Goal: Task Accomplishment & Management: Complete application form

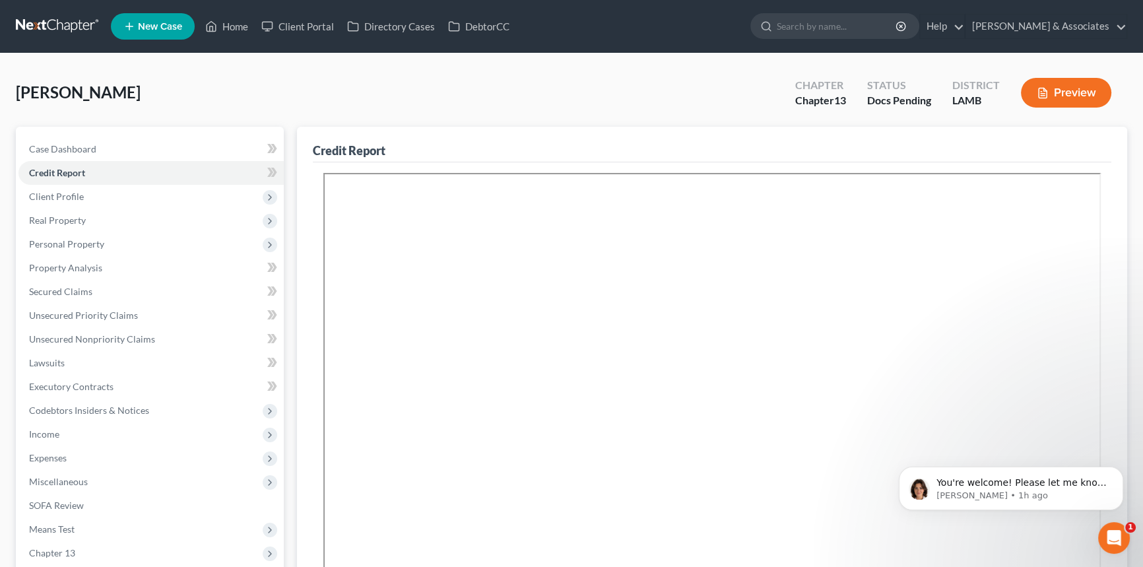
click at [63, 43] on nav "Home New Case Client Portal Directory Cases DebtorCC Diment & Associates postp@…" at bounding box center [571, 26] width 1143 height 53
click at [65, 30] on link at bounding box center [58, 27] width 84 height 24
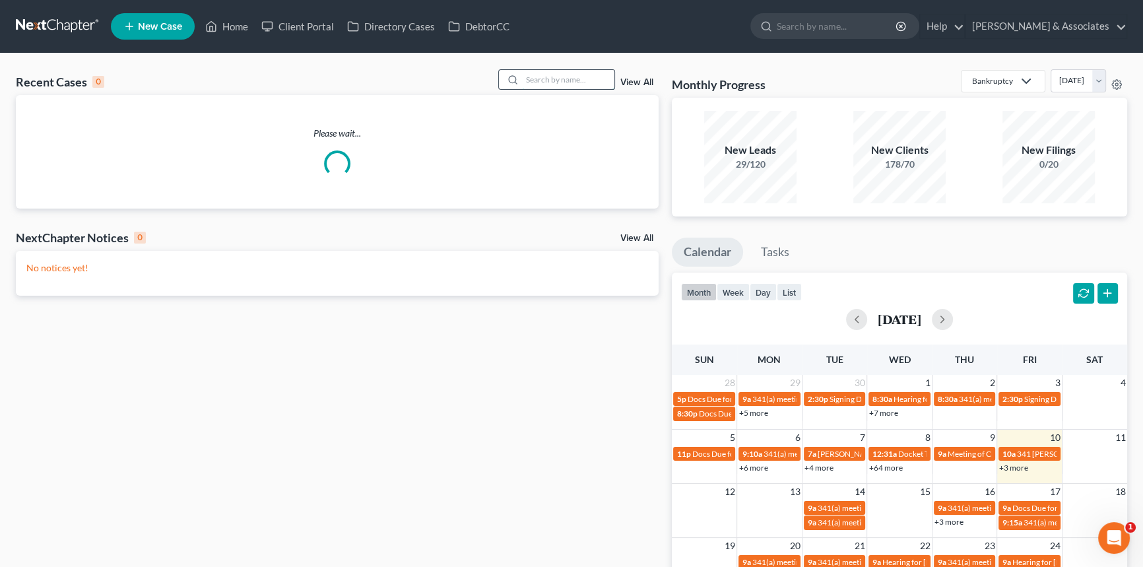
click at [548, 88] on input "search" at bounding box center [568, 79] width 92 height 19
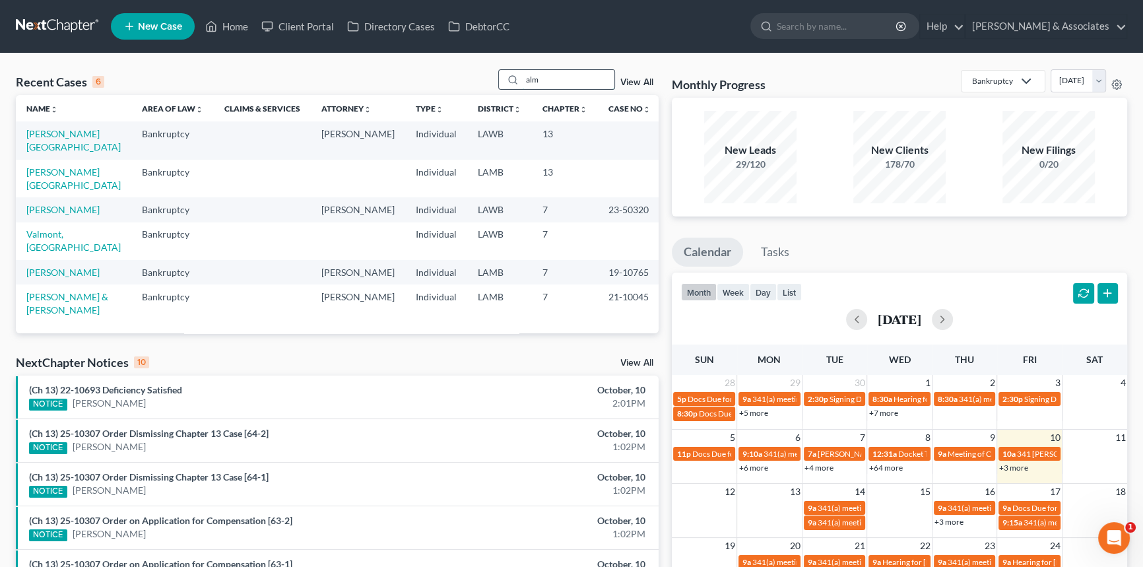
click at [548, 88] on input "alm" at bounding box center [568, 79] width 92 height 19
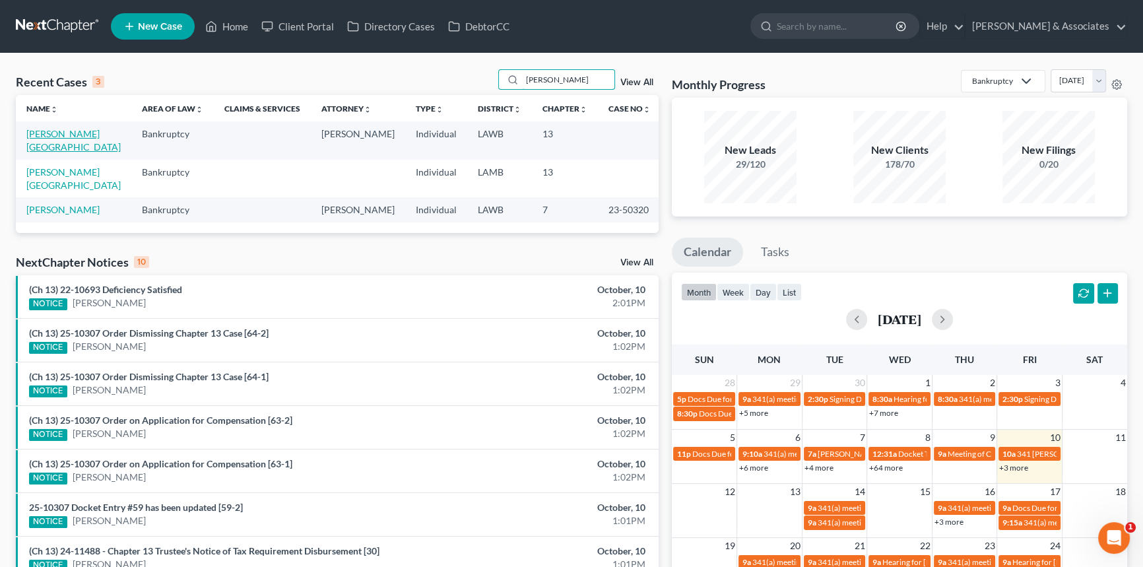
type input "[PERSON_NAME]"
click at [65, 132] on link "[PERSON_NAME][GEOGRAPHIC_DATA]" at bounding box center [73, 140] width 94 height 24
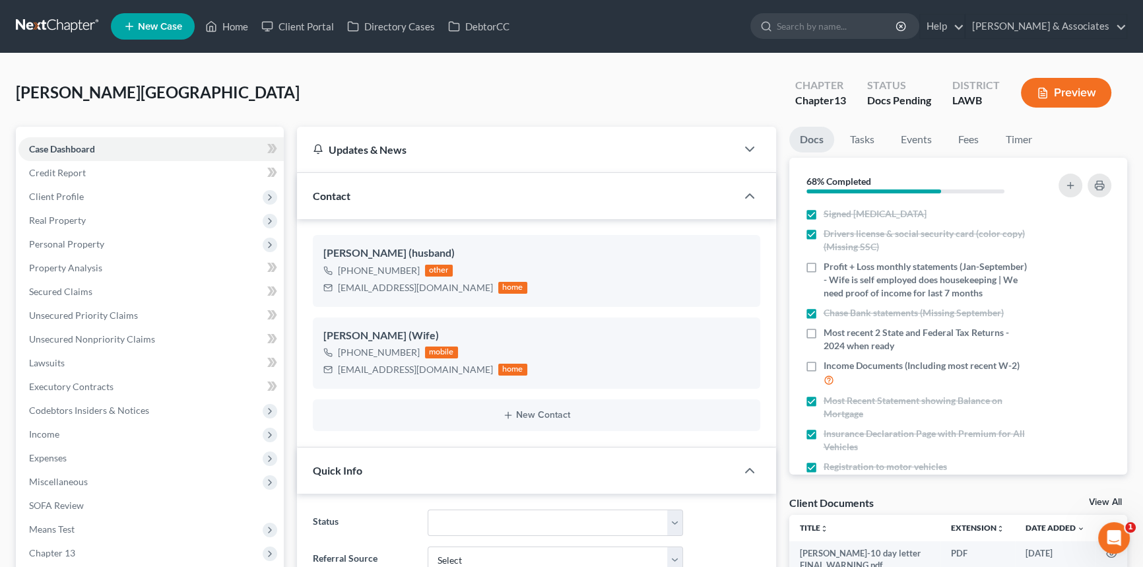
click at [580, 98] on div "[PERSON_NAME][GEOGRAPHIC_DATA] Upgraded Chapter Chapter 13 Status Docs Pending …" at bounding box center [571, 97] width 1111 height 57
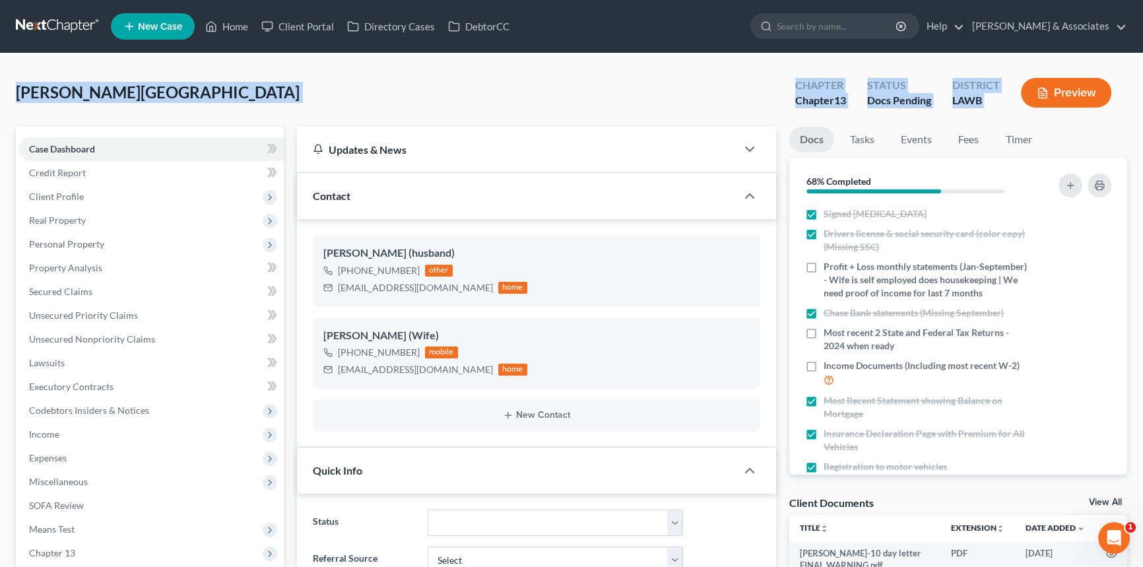
drag, startPoint x: 13, startPoint y: 92, endPoint x: 1021, endPoint y: 107, distance: 1008.3
click at [987, 117] on div "[PERSON_NAME][GEOGRAPHIC_DATA] Upgraded Chapter Chapter 13 Status Docs Pending …" at bounding box center [571, 97] width 1111 height 57
drag, startPoint x: 1001, startPoint y: 102, endPoint x: 0, endPoint y: 85, distance: 1001.0
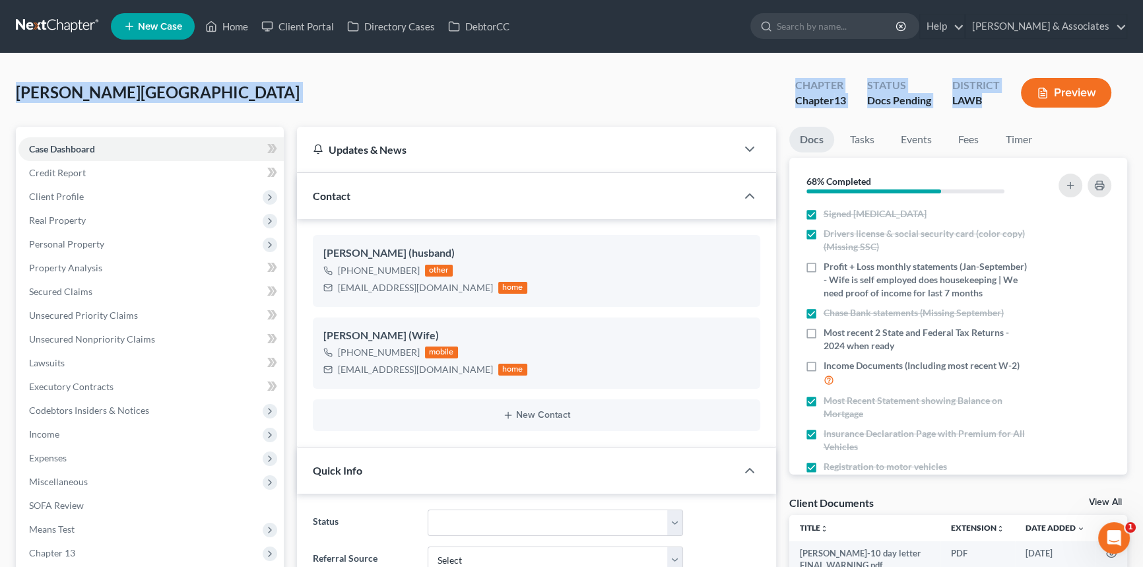
drag, startPoint x: 8, startPoint y: 90, endPoint x: 1053, endPoint y: 105, distance: 1045.2
click at [1005, 110] on div "District LAWB" at bounding box center [976, 94] width 69 height 39
drag, startPoint x: 1007, startPoint y: 102, endPoint x: 16, endPoint y: 94, distance: 991.0
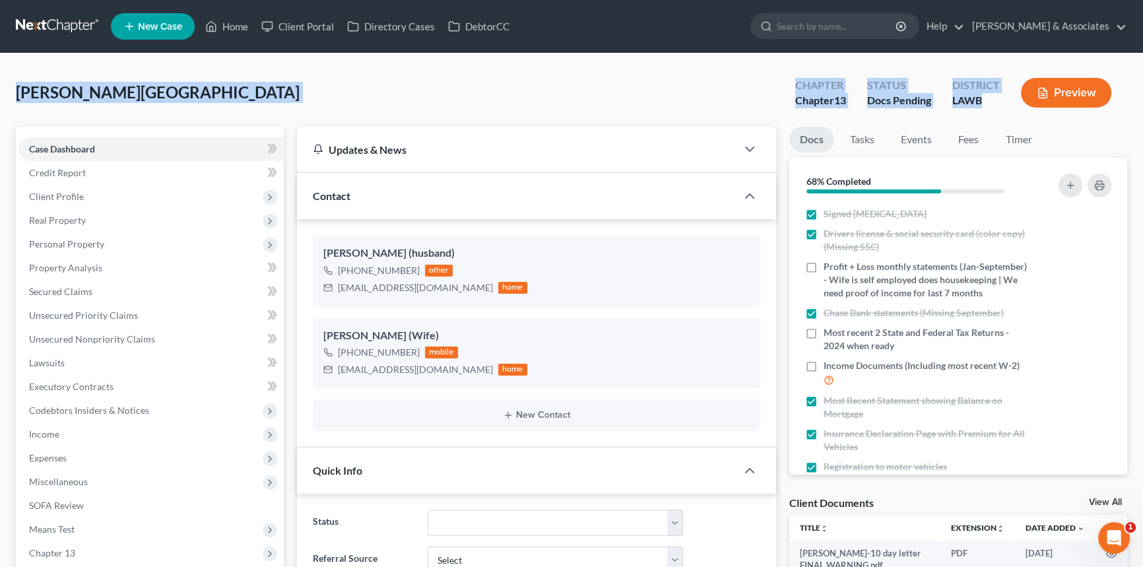
click at [16, 94] on div "[PERSON_NAME][GEOGRAPHIC_DATA] Upgraded Chapter Chapter 13 Status Docs Pending …" at bounding box center [571, 97] width 1111 height 57
click at [16, 94] on span "[PERSON_NAME][GEOGRAPHIC_DATA]" at bounding box center [158, 91] width 284 height 19
drag, startPoint x: 82, startPoint y: 94, endPoint x: 1035, endPoint y: 110, distance: 952.9
click at [1035, 110] on div "[PERSON_NAME][GEOGRAPHIC_DATA] Upgraded Chapter Chapter 13 Status Docs Pending …" at bounding box center [571, 97] width 1111 height 57
click at [996, 103] on div "LAWB" at bounding box center [976, 100] width 48 height 15
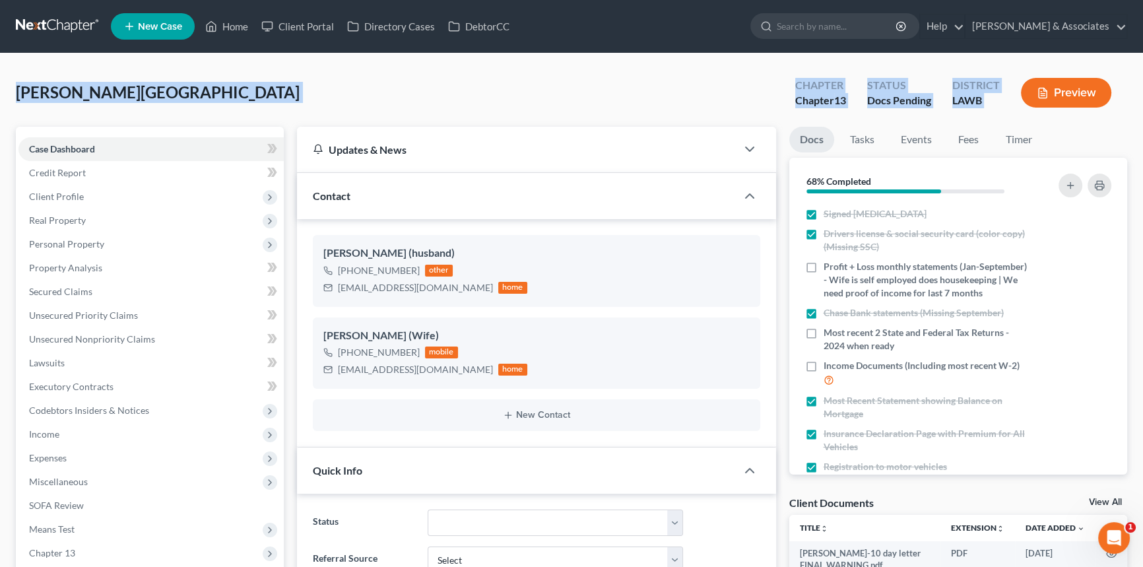
drag, startPoint x: 4, startPoint y: 89, endPoint x: 1094, endPoint y: 123, distance: 1090.5
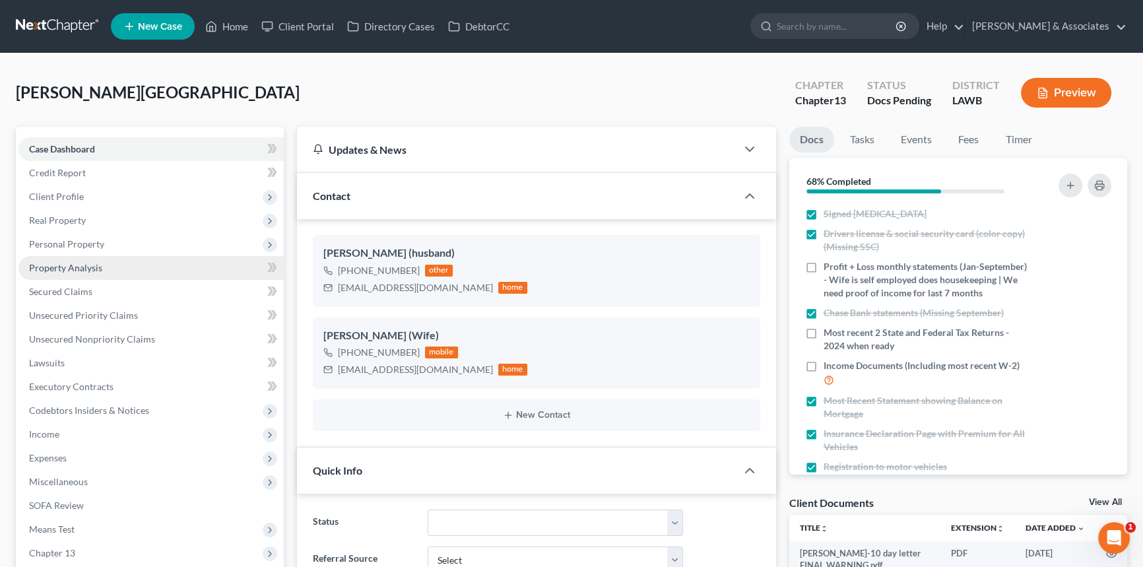
click at [151, 272] on link "Property Analysis" at bounding box center [150, 268] width 265 height 24
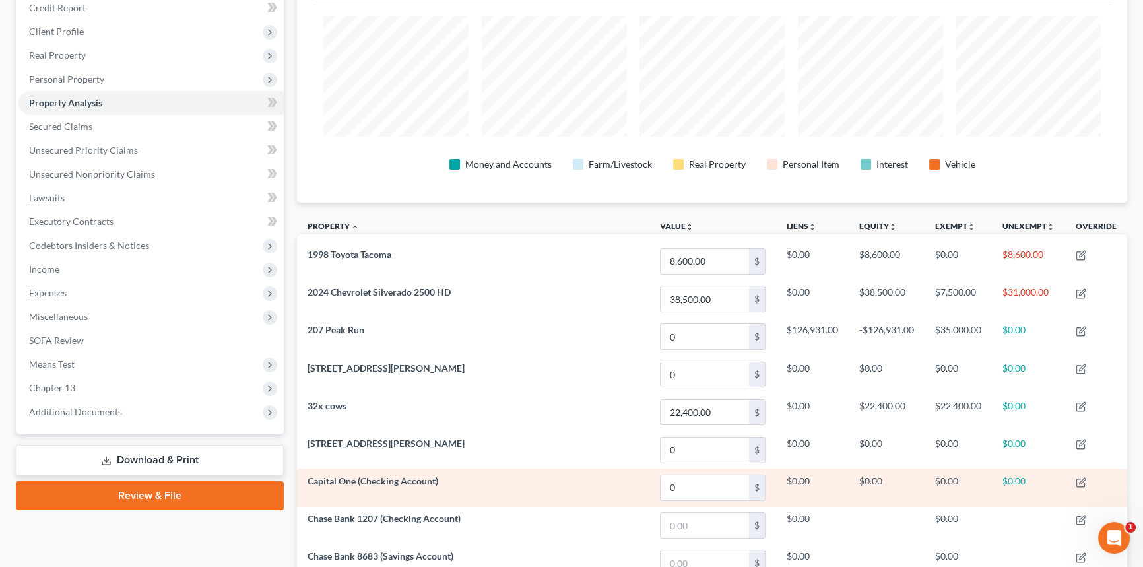
scroll to position [179, 0]
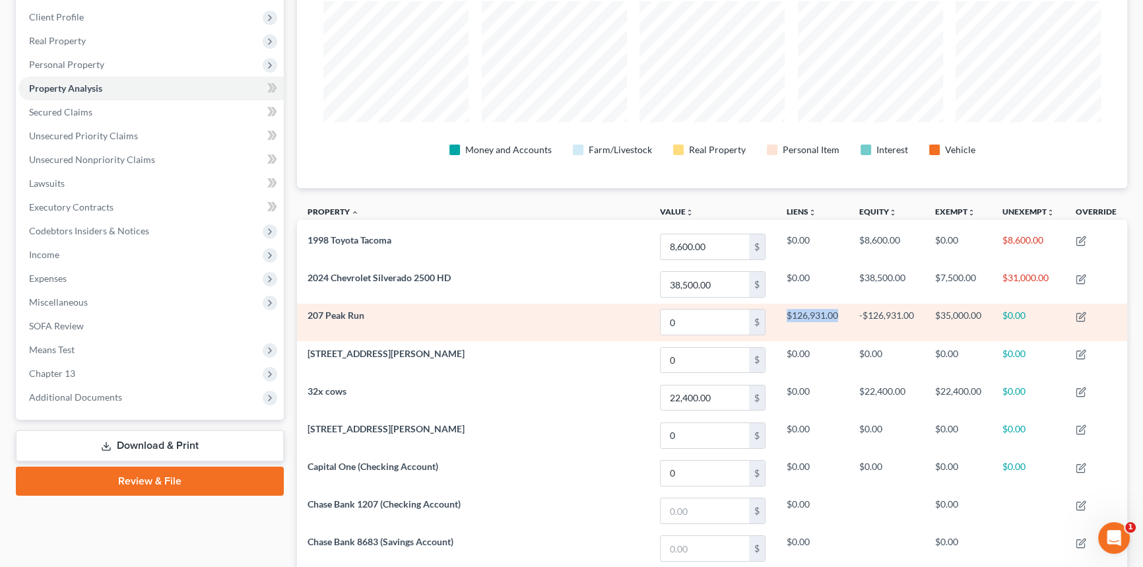
drag, startPoint x: 811, startPoint y: 316, endPoint x: 782, endPoint y: 314, distance: 29.1
click at [782, 314] on td "$126,931.00" at bounding box center [812, 323] width 73 height 38
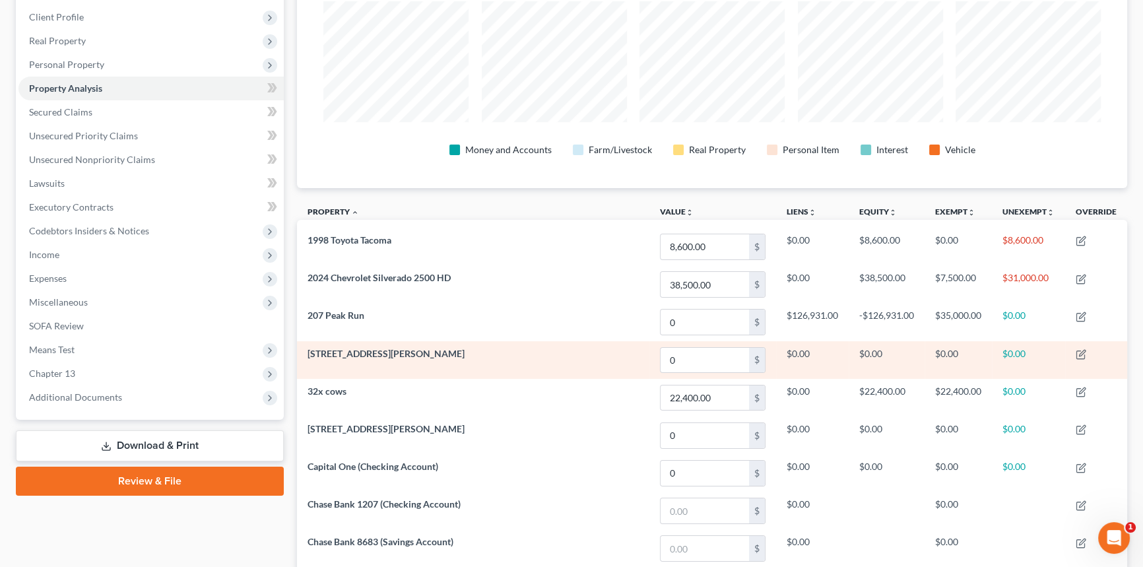
click at [803, 354] on td "$0.00" at bounding box center [812, 360] width 73 height 38
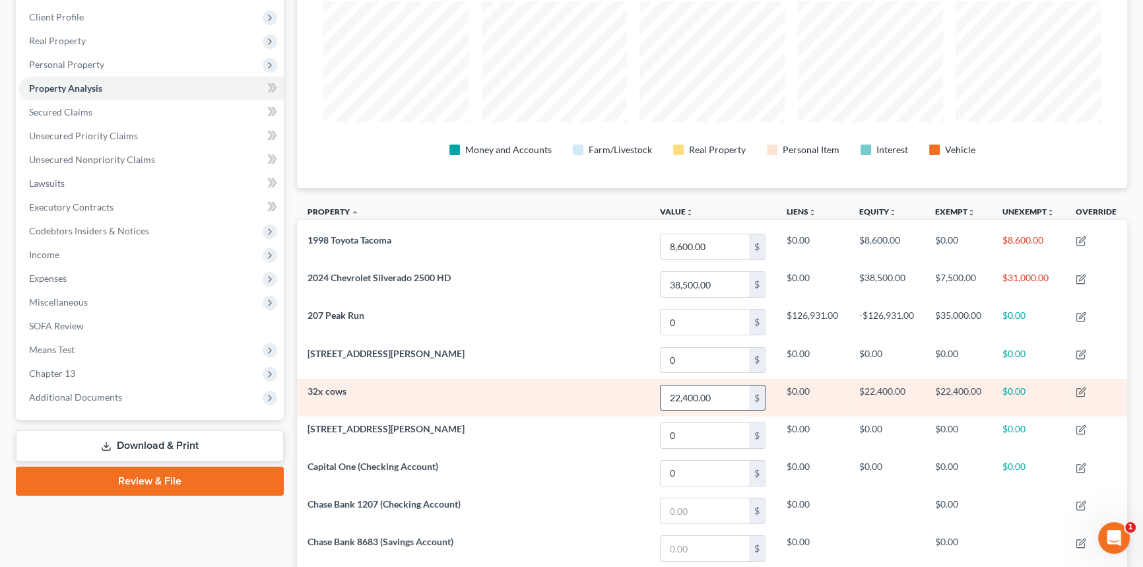
click at [726, 399] on input "22,400.00" at bounding box center [704, 397] width 88 height 25
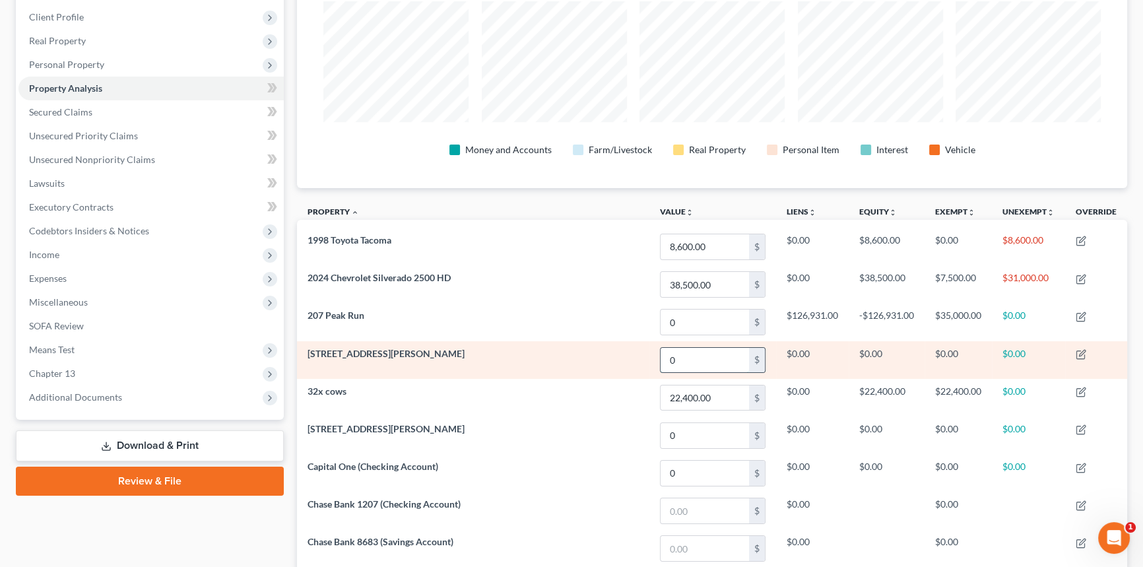
click at [713, 369] on input "0" at bounding box center [704, 360] width 88 height 25
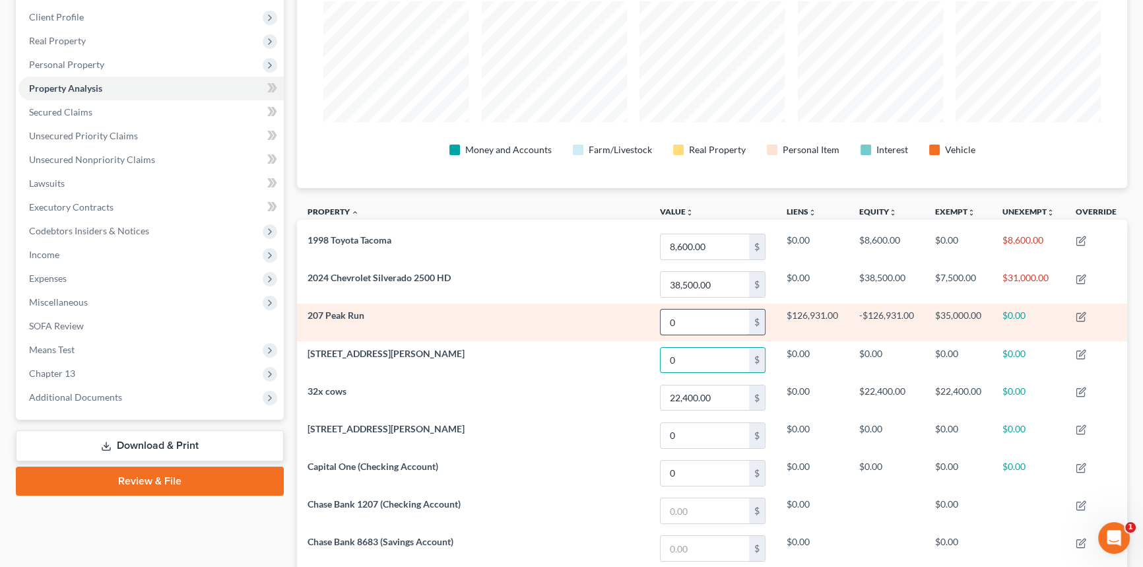
click at [709, 329] on input "0" at bounding box center [704, 321] width 88 height 25
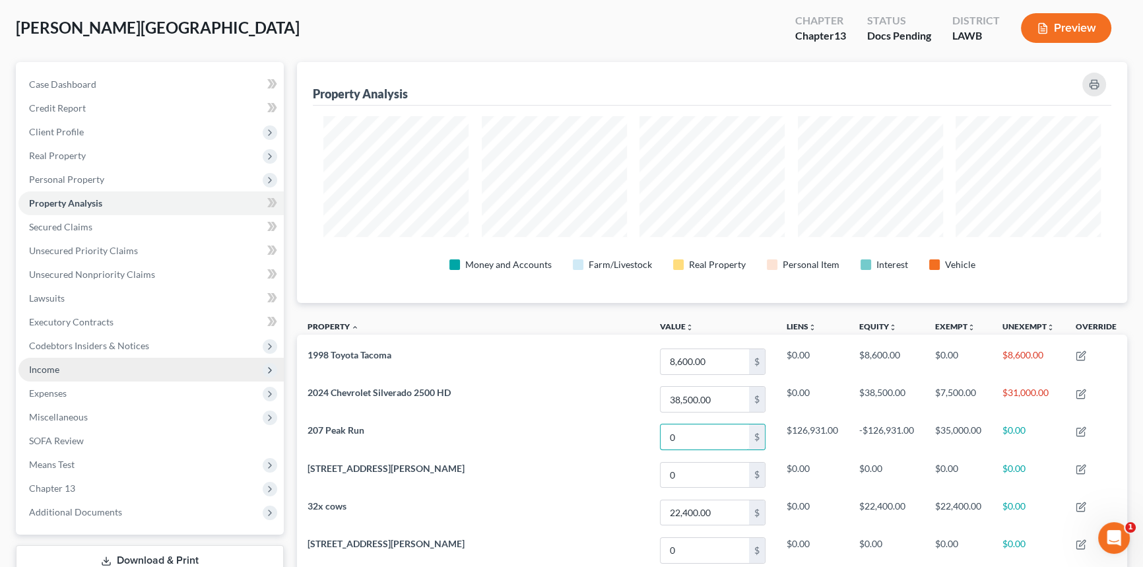
scroll to position [0, 0]
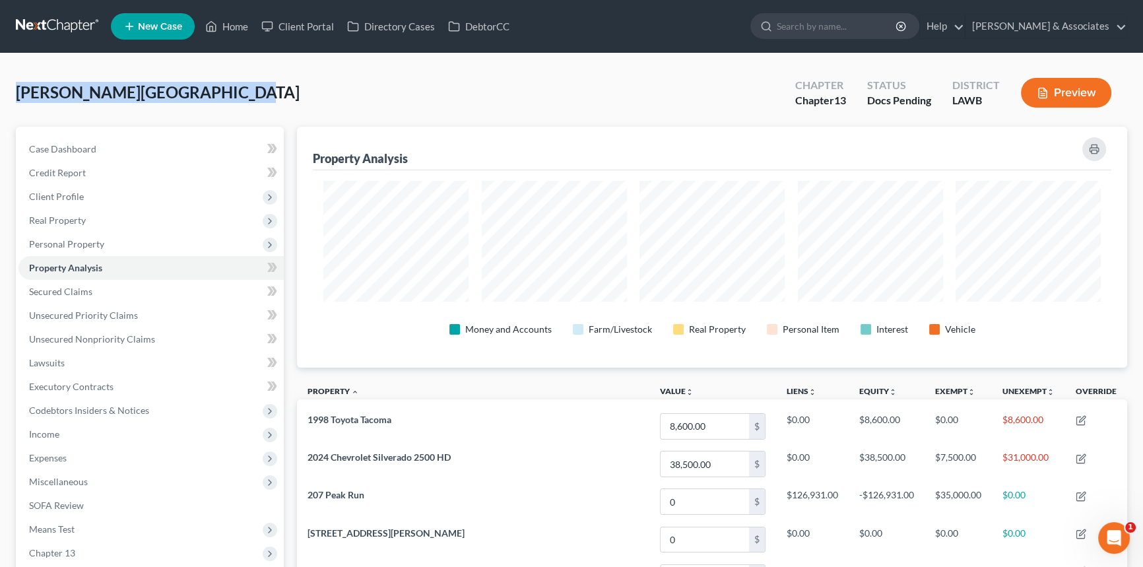
drag, startPoint x: 287, startPoint y: 92, endPoint x: 11, endPoint y: 88, distance: 275.8
drag, startPoint x: 12, startPoint y: 90, endPoint x: 432, endPoint y: 71, distance: 420.1
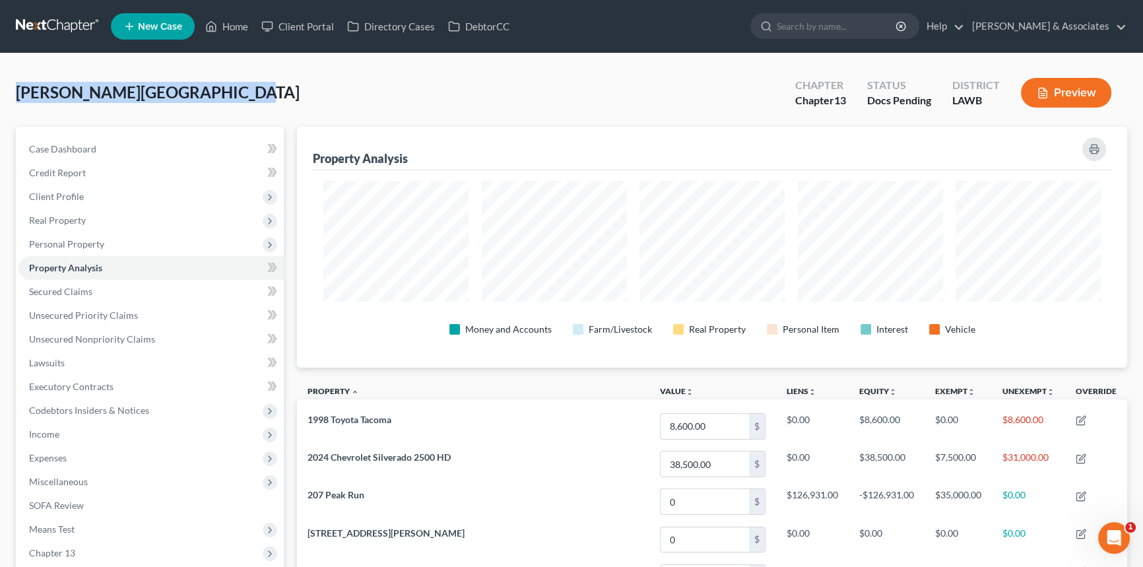
click at [295, 110] on div "[PERSON_NAME][GEOGRAPHIC_DATA] Upgraded Chapter Chapter 13 Status Docs Pending …" at bounding box center [571, 97] width 1111 height 57
drag, startPoint x: 242, startPoint y: 92, endPoint x: 13, endPoint y: 92, distance: 228.9
drag, startPoint x: 13, startPoint y: 92, endPoint x: 243, endPoint y: 108, distance: 230.8
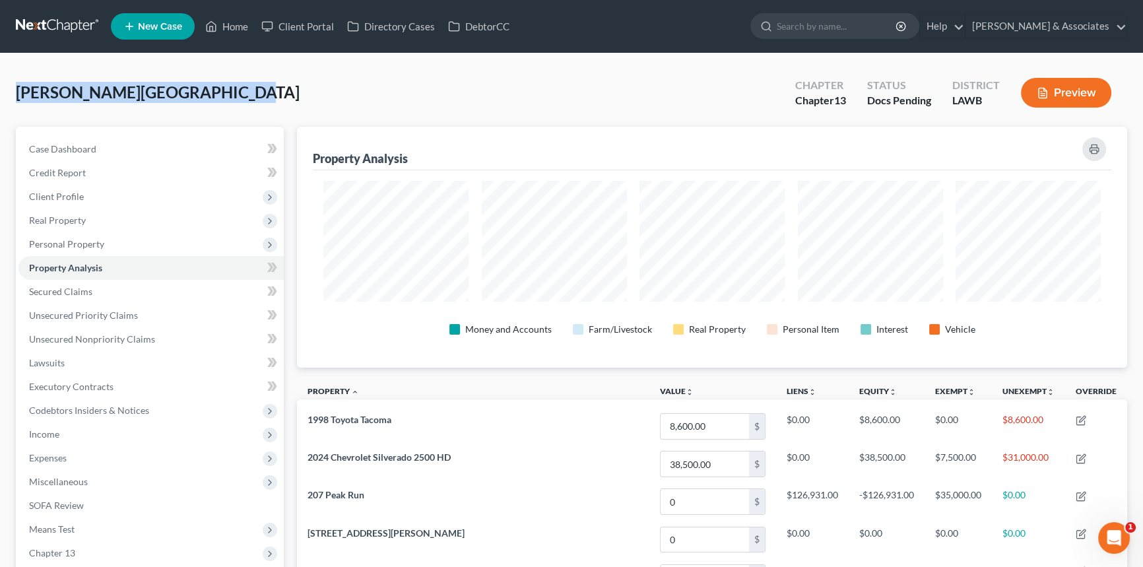
click at [170, 95] on span "[PERSON_NAME][GEOGRAPHIC_DATA]" at bounding box center [158, 91] width 284 height 19
drag, startPoint x: 274, startPoint y: 117, endPoint x: 1023, endPoint y: 115, distance: 748.9
click at [1023, 115] on div "[PERSON_NAME][GEOGRAPHIC_DATA] Upgraded Chapter Chapter 13 Status Docs Pending …" at bounding box center [571, 97] width 1111 height 57
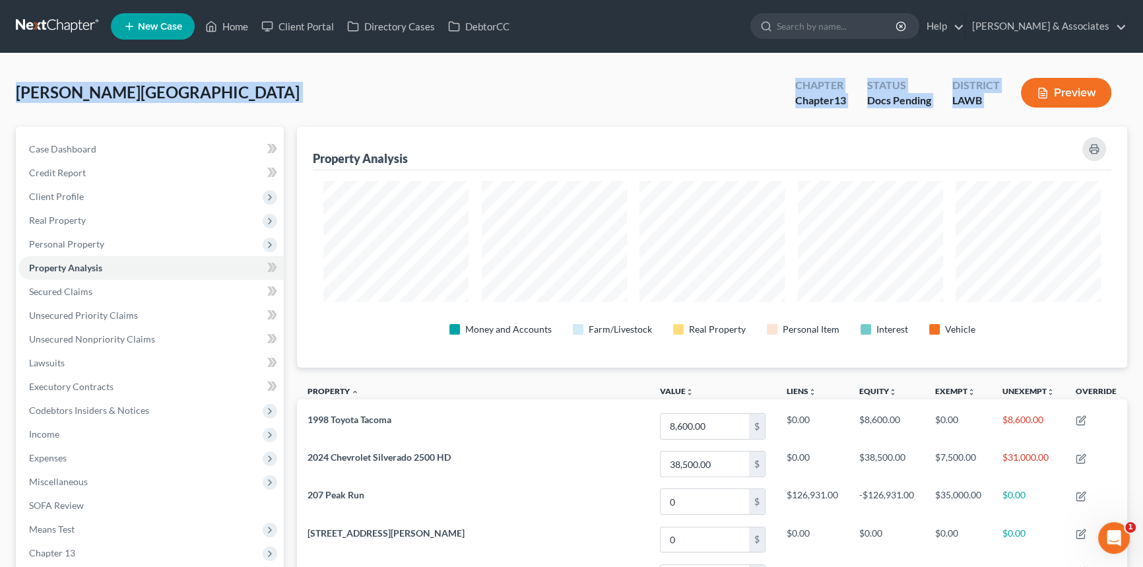
drag, startPoint x: 1013, startPoint y: 112, endPoint x: 0, endPoint y: 113, distance: 1012.8
drag, startPoint x: 13, startPoint y: 93, endPoint x: 1122, endPoint y: 112, distance: 1108.6
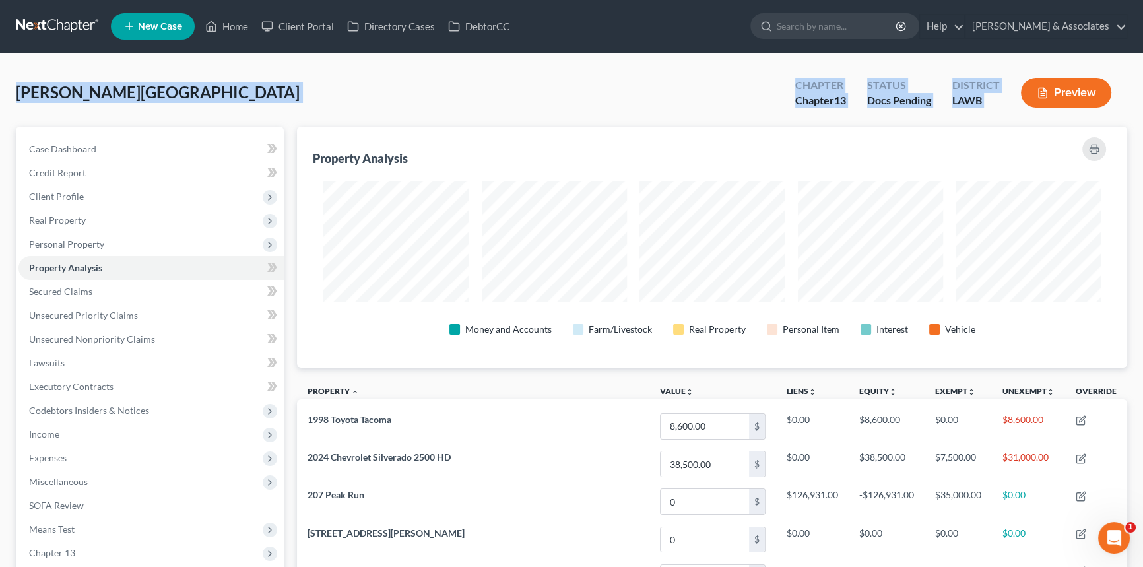
click at [18, 110] on div "[PERSON_NAME][GEOGRAPHIC_DATA] Upgraded Chapter Chapter 13 Status Docs Pending …" at bounding box center [571, 97] width 1111 height 57
drag, startPoint x: 233, startPoint y: 85, endPoint x: 1111, endPoint y: 117, distance: 878.8
click at [1023, 117] on div "[PERSON_NAME][GEOGRAPHIC_DATA] Upgraded Chapter Chapter 13 Status Docs Pending …" at bounding box center [571, 97] width 1111 height 57
drag, startPoint x: 1023, startPoint y: 117, endPoint x: 0, endPoint y: 75, distance: 1023.6
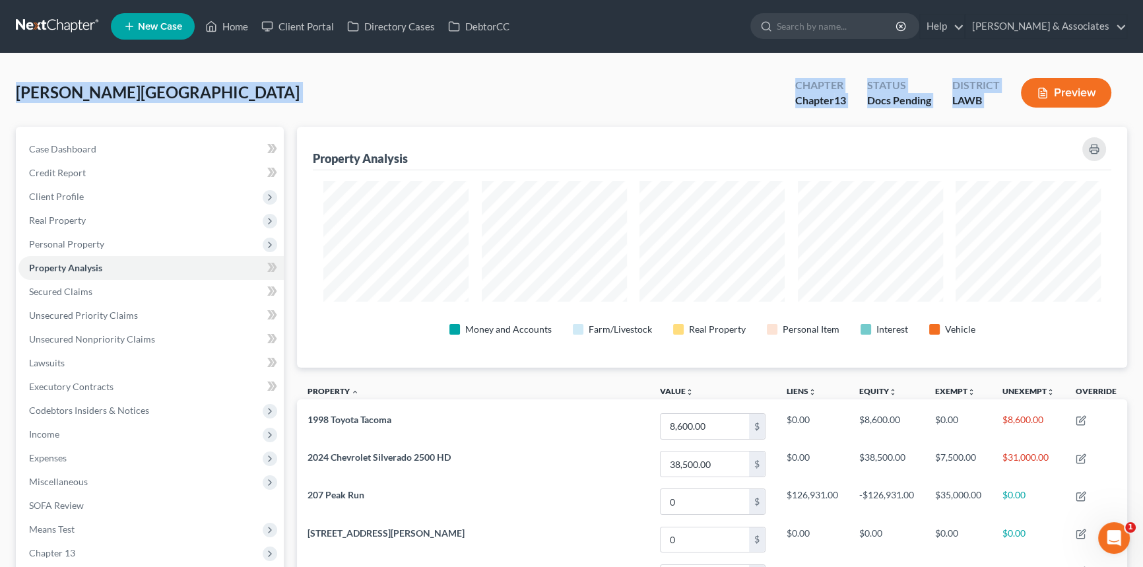
drag, startPoint x: 11, startPoint y: 86, endPoint x: 1049, endPoint y: 79, distance: 1037.9
click at [984, 100] on div "LAWB" at bounding box center [976, 100] width 48 height 15
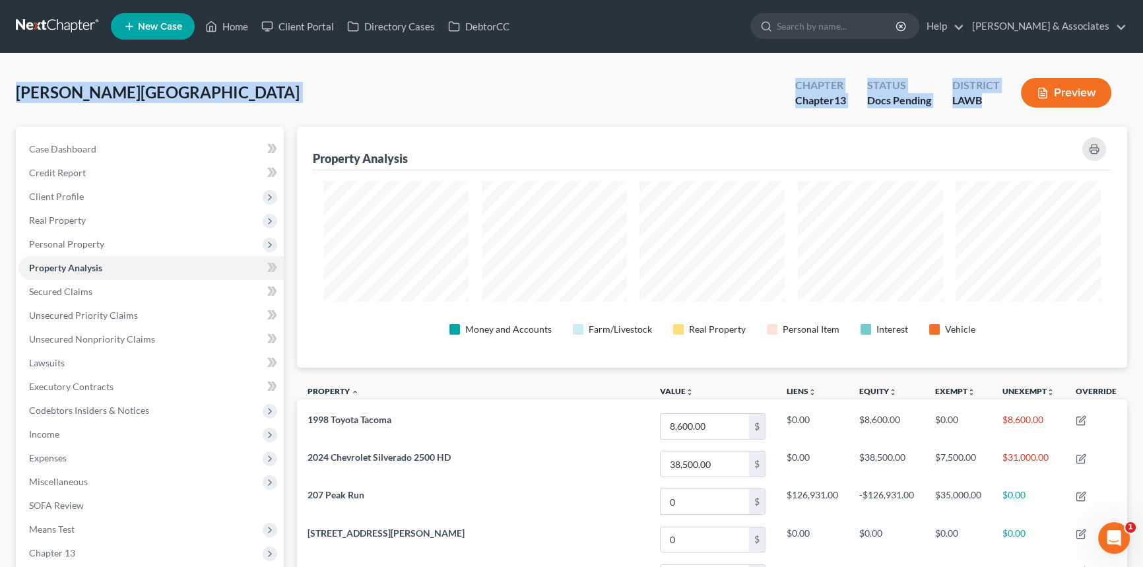
drag, startPoint x: 967, startPoint y: 99, endPoint x: 0, endPoint y: 113, distance: 967.4
drag, startPoint x: 26, startPoint y: 89, endPoint x: 1015, endPoint y: 123, distance: 989.6
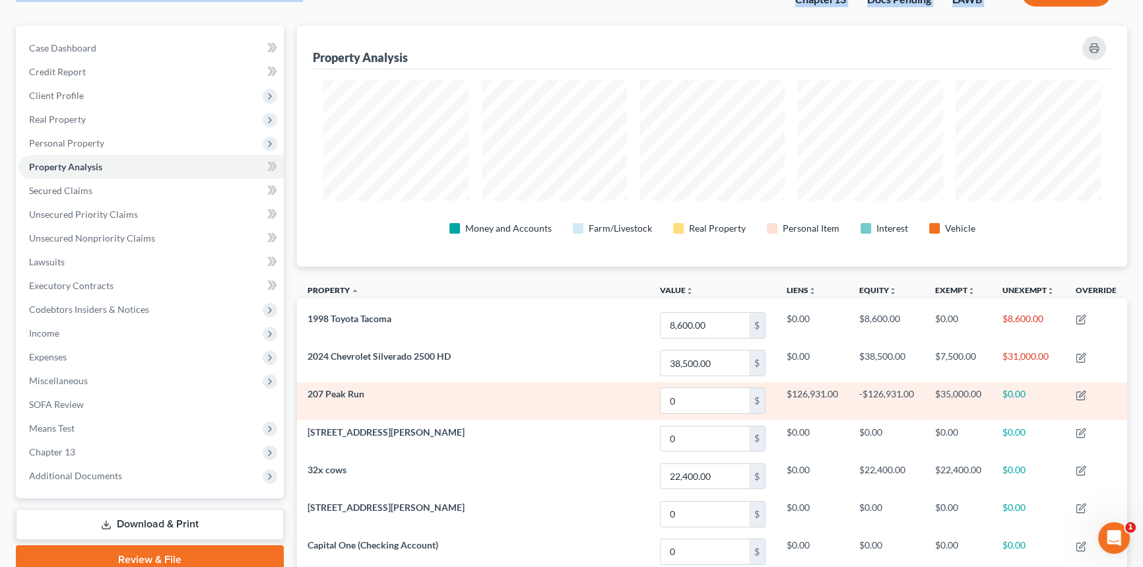
scroll to position [119, 0]
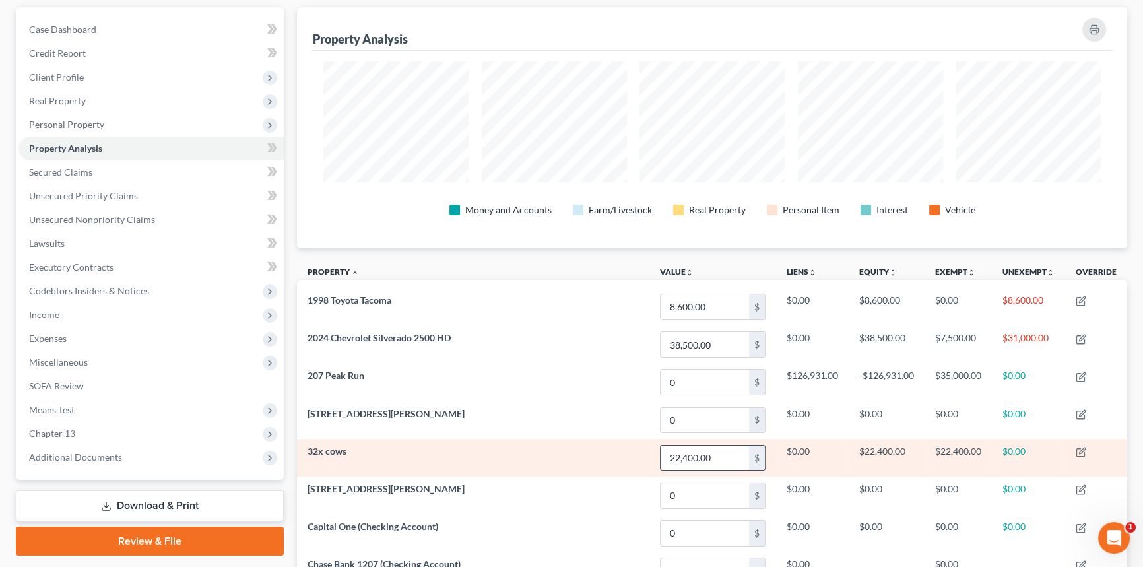
click at [724, 459] on input "22,400.00" at bounding box center [704, 457] width 88 height 25
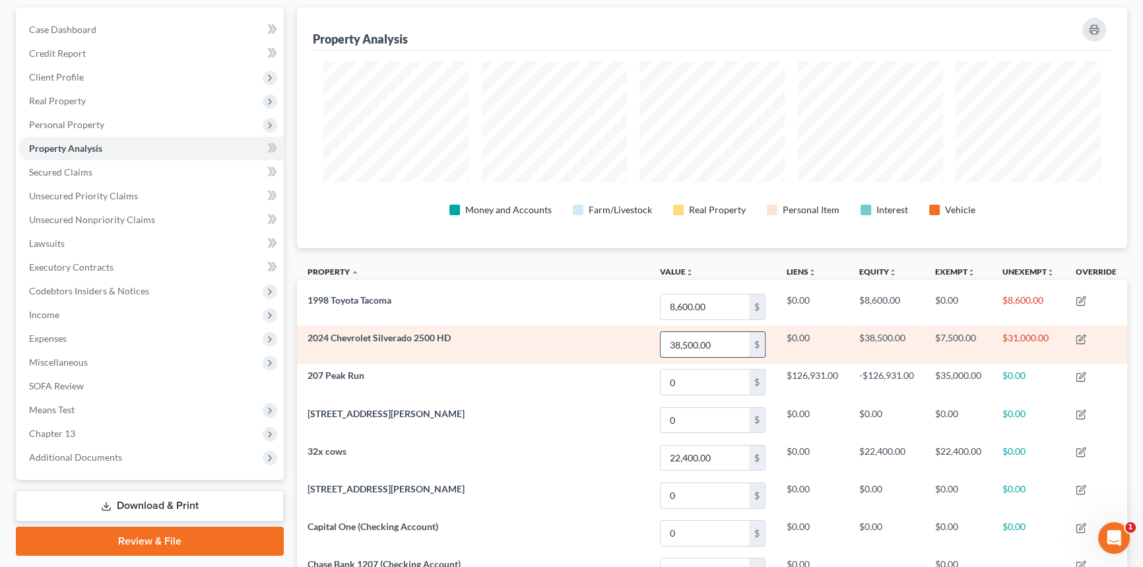
click at [738, 343] on input "38,500.00" at bounding box center [704, 344] width 88 height 25
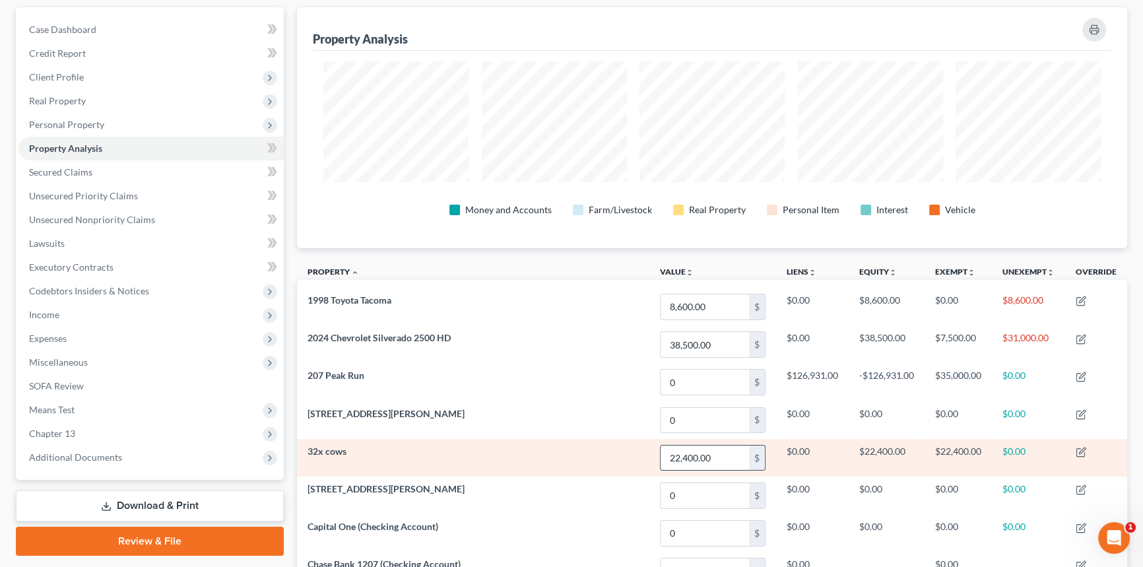
click at [712, 457] on input "22,400.00" at bounding box center [704, 457] width 88 height 25
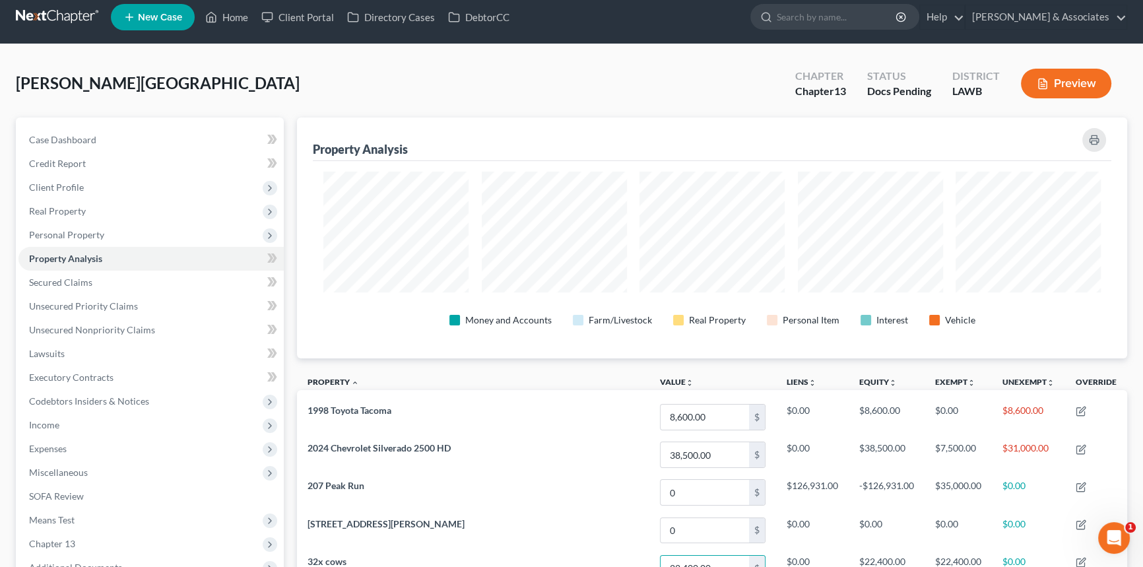
scroll to position [0, 0]
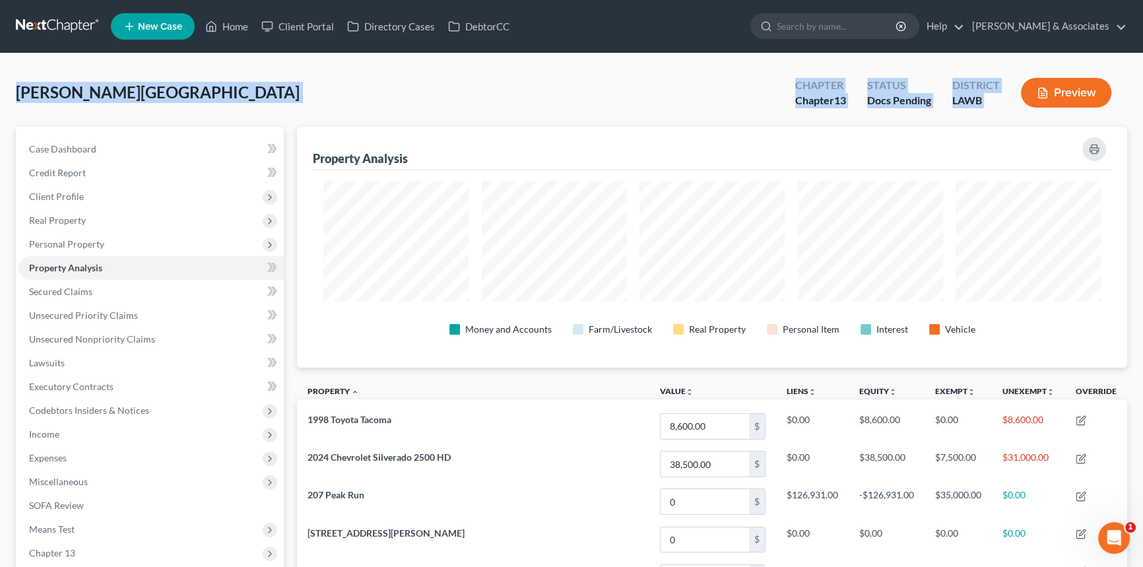
drag, startPoint x: 13, startPoint y: 92, endPoint x: 1163, endPoint y: 99, distance: 1149.4
click at [276, 86] on div "[PERSON_NAME][GEOGRAPHIC_DATA] Upgraded Chapter Chapter 13 Status Docs Pending …" at bounding box center [571, 97] width 1111 height 57
drag, startPoint x: 8, startPoint y: 94, endPoint x: 1050, endPoint y: 115, distance: 1042.0
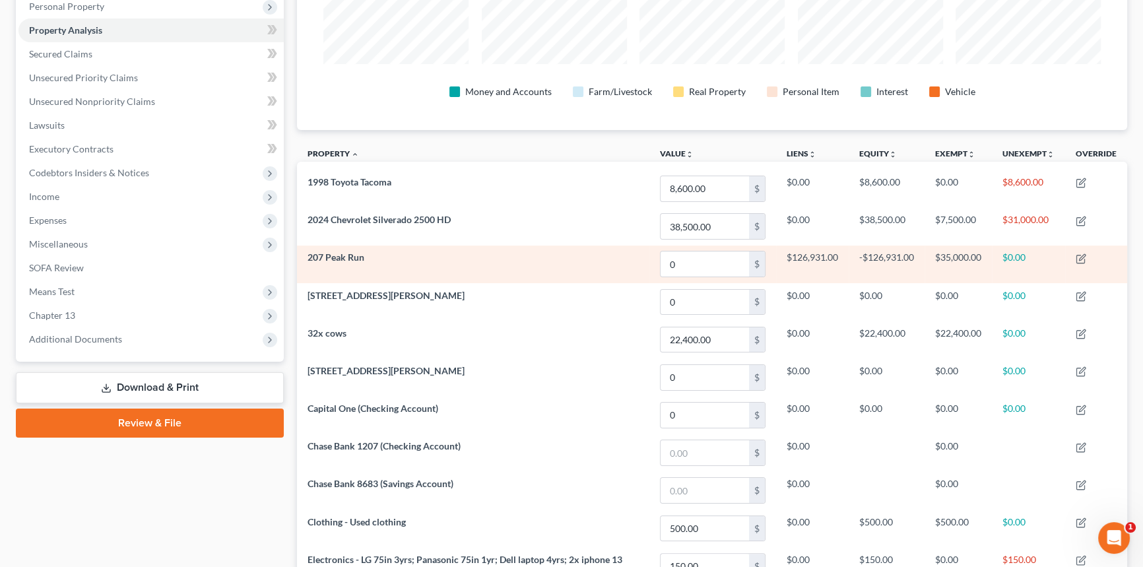
scroll to position [240, 0]
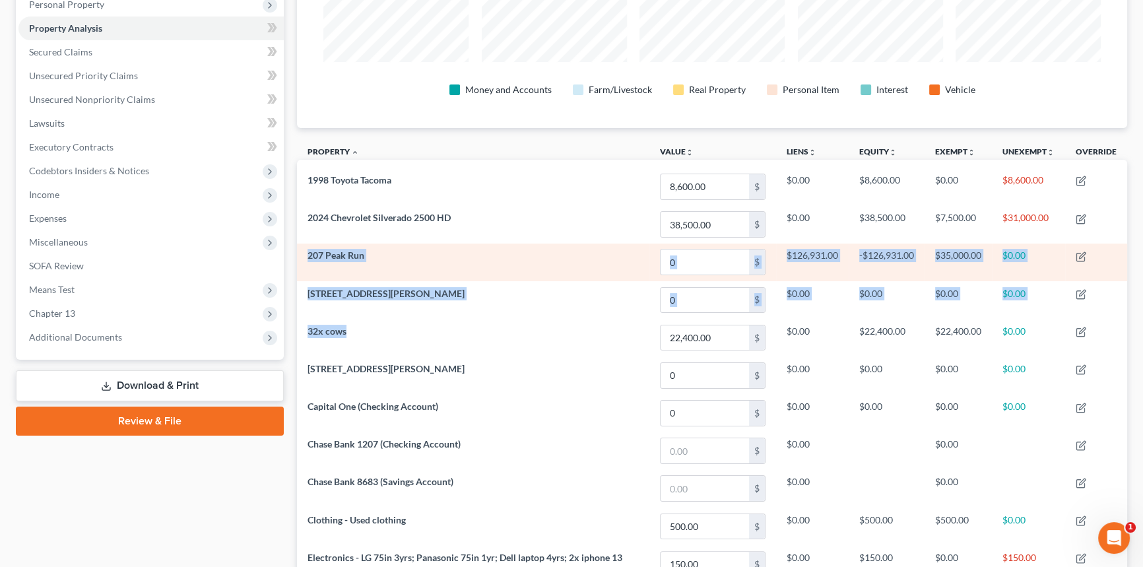
drag, startPoint x: 368, startPoint y: 334, endPoint x: 306, endPoint y: 250, distance: 104.2
click at [306, 250] on tbody "1998 Toyota Tacoma 8,600.00 $ $0.00 $8,600.00 $0.00 $8,600.00 2024 Chevrolet Si…" at bounding box center [712, 521] width 830 height 706
click at [306, 251] on td "207 Peak Run" at bounding box center [473, 262] width 352 height 38
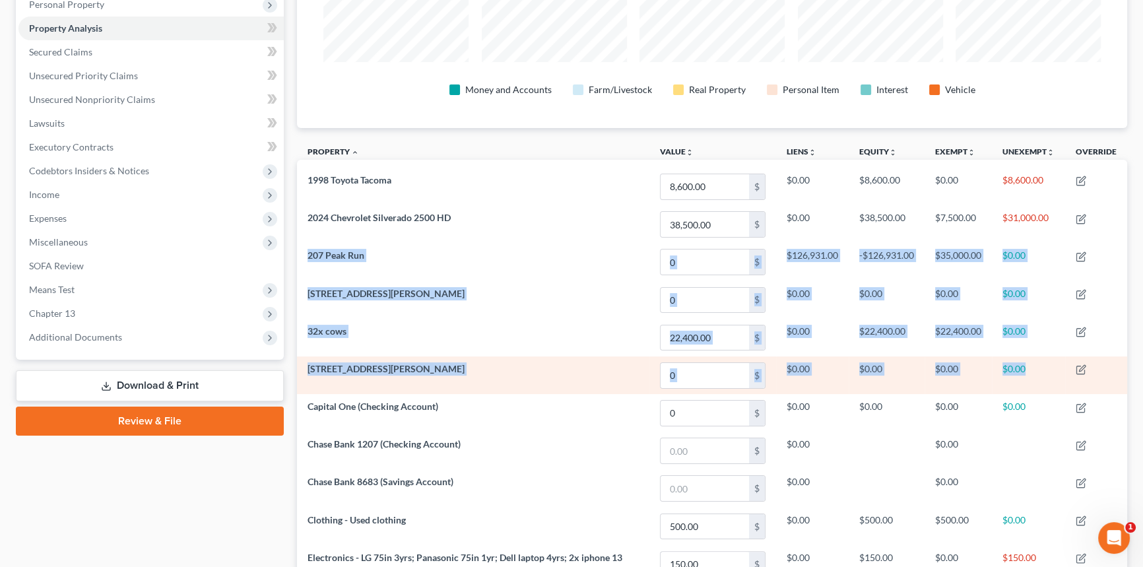
drag, startPoint x: 307, startPoint y: 252, endPoint x: 1035, endPoint y: 360, distance: 735.7
click at [1035, 360] on tbody "1998 Toyota Tacoma 8,600.00 $ $0.00 $8,600.00 $0.00 $8,600.00 2024 Chevrolet Si…" at bounding box center [712, 521] width 830 height 706
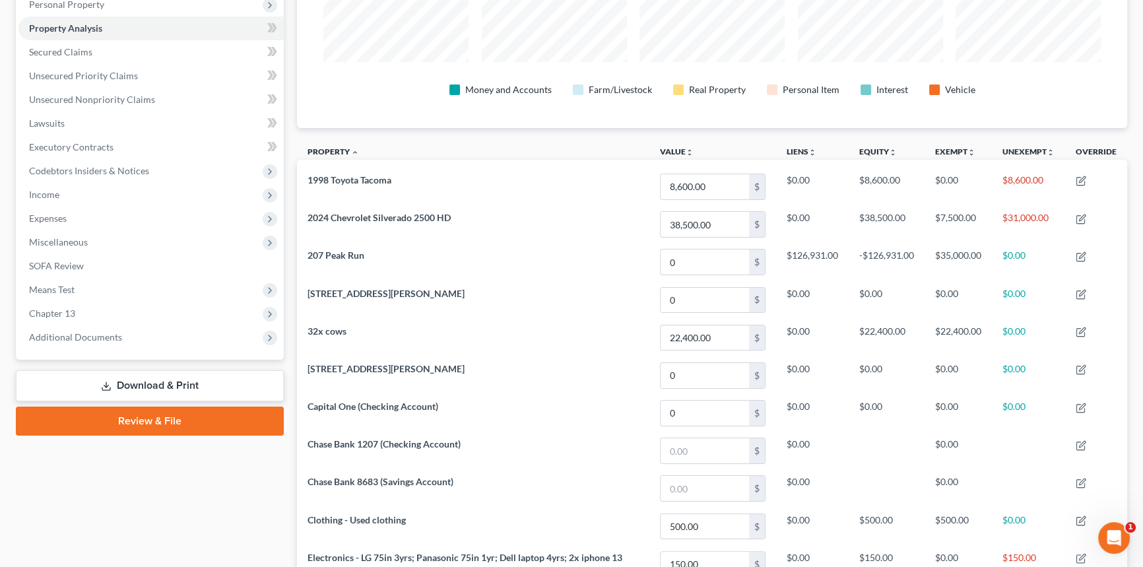
click at [181, 499] on div "Case Dashboard Payments Invoices Payments Payments Credit Report Client Profile" at bounding box center [149, 420] width 281 height 1066
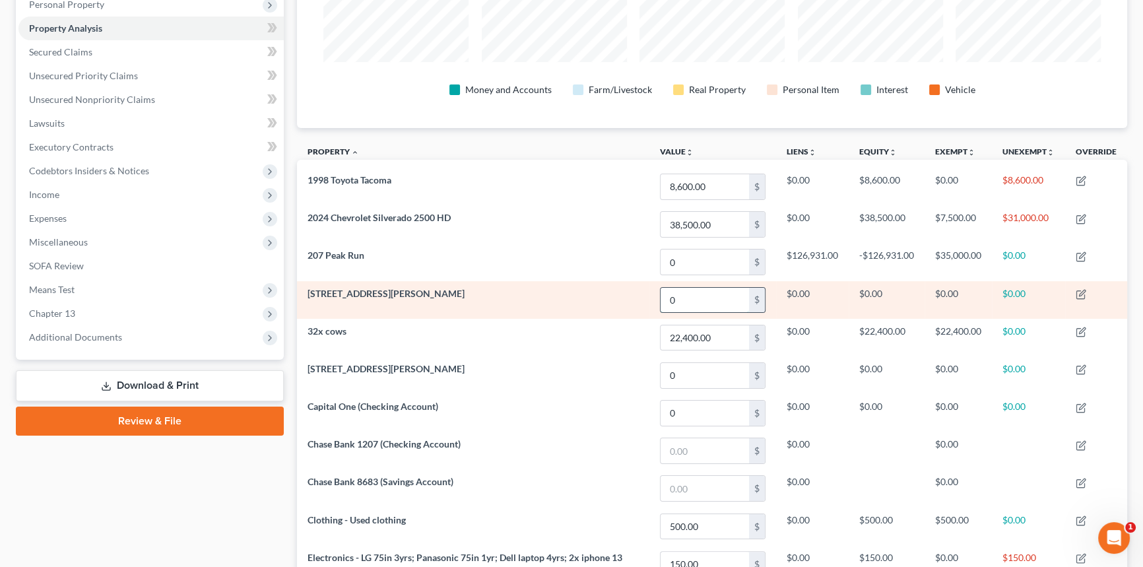
click at [685, 296] on input "0" at bounding box center [704, 300] width 88 height 25
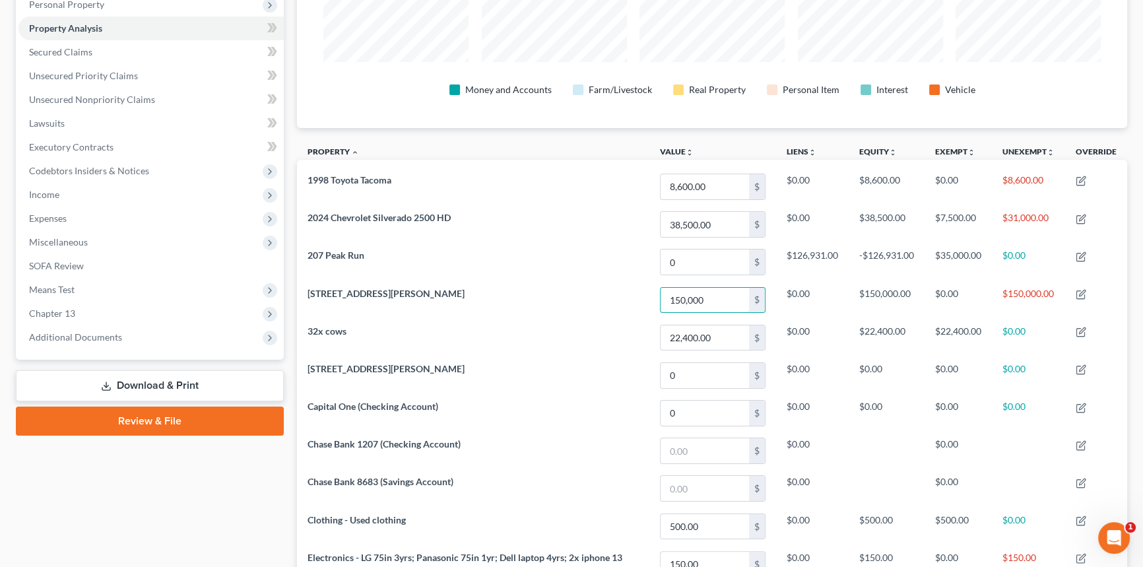
type input "150,000"
click at [98, 54] on link "Secured Claims" at bounding box center [150, 52] width 265 height 24
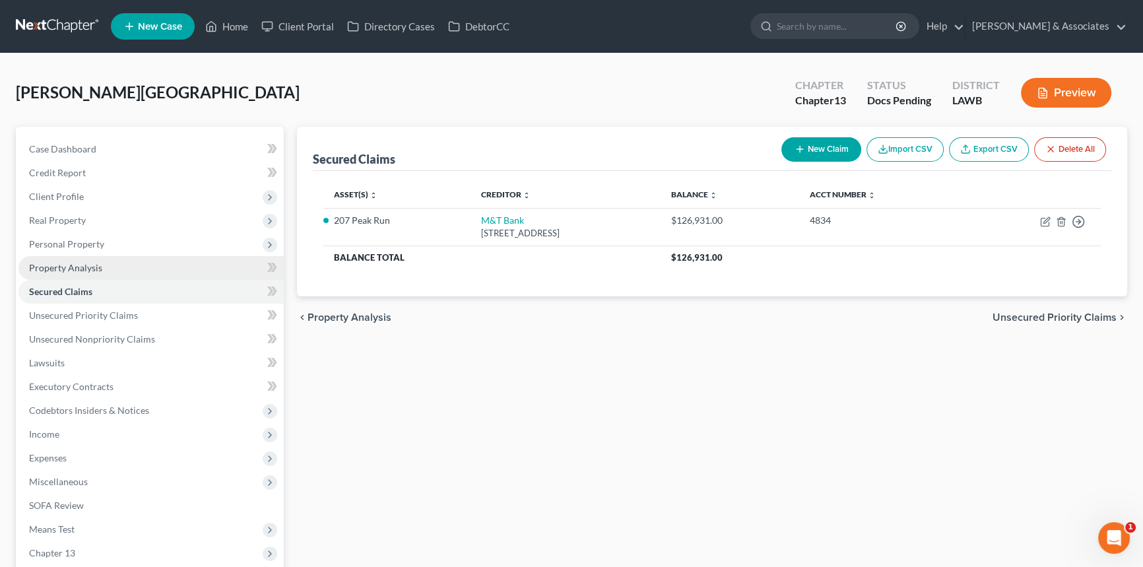
click at [124, 265] on link "Property Analysis" at bounding box center [150, 268] width 265 height 24
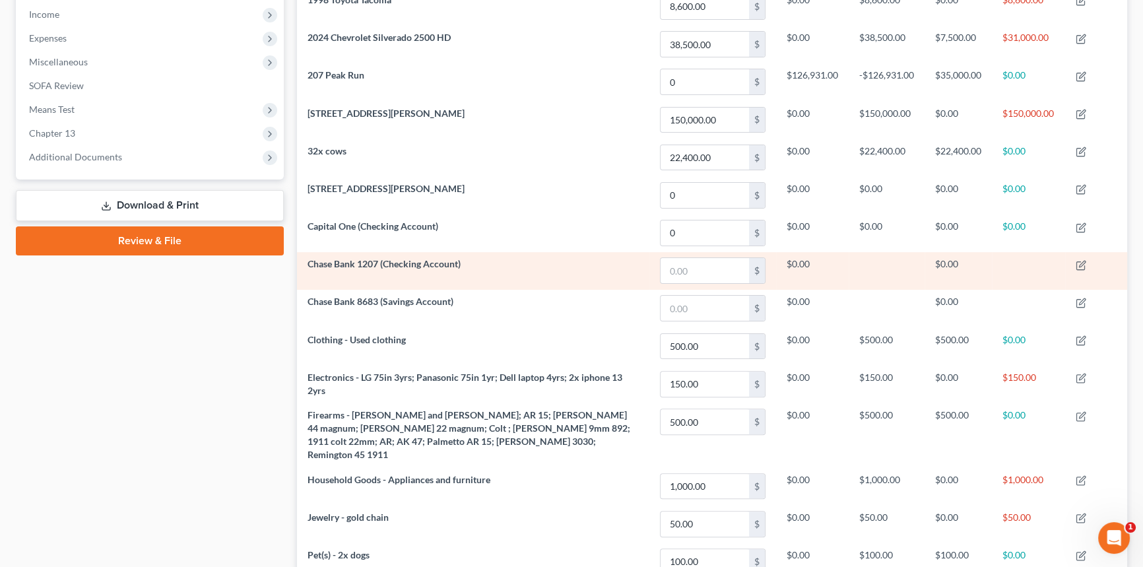
scroll to position [300, 0]
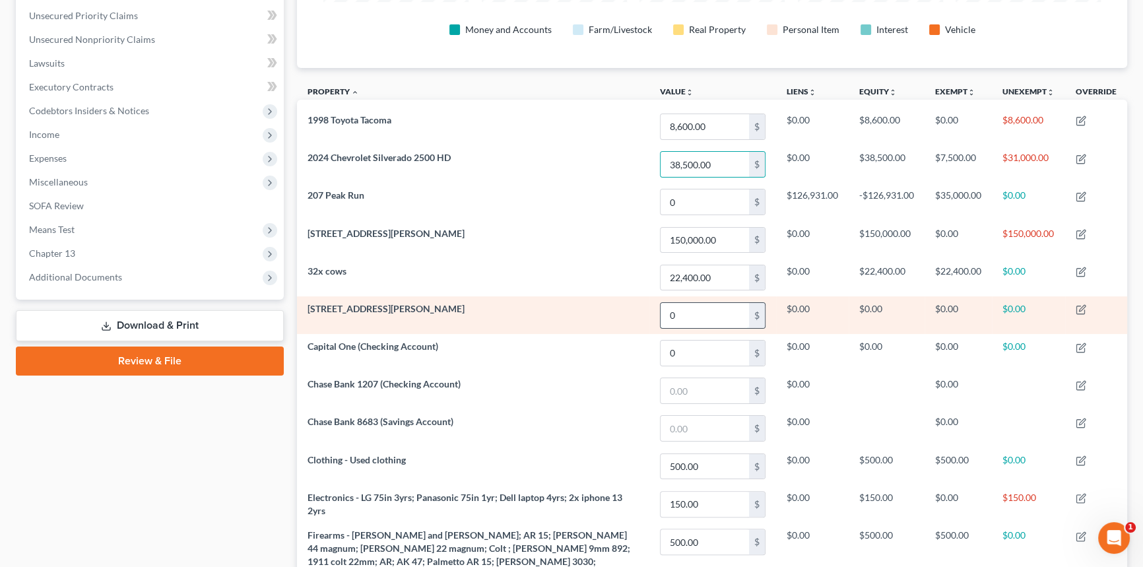
click at [701, 313] on input "0" at bounding box center [704, 315] width 88 height 25
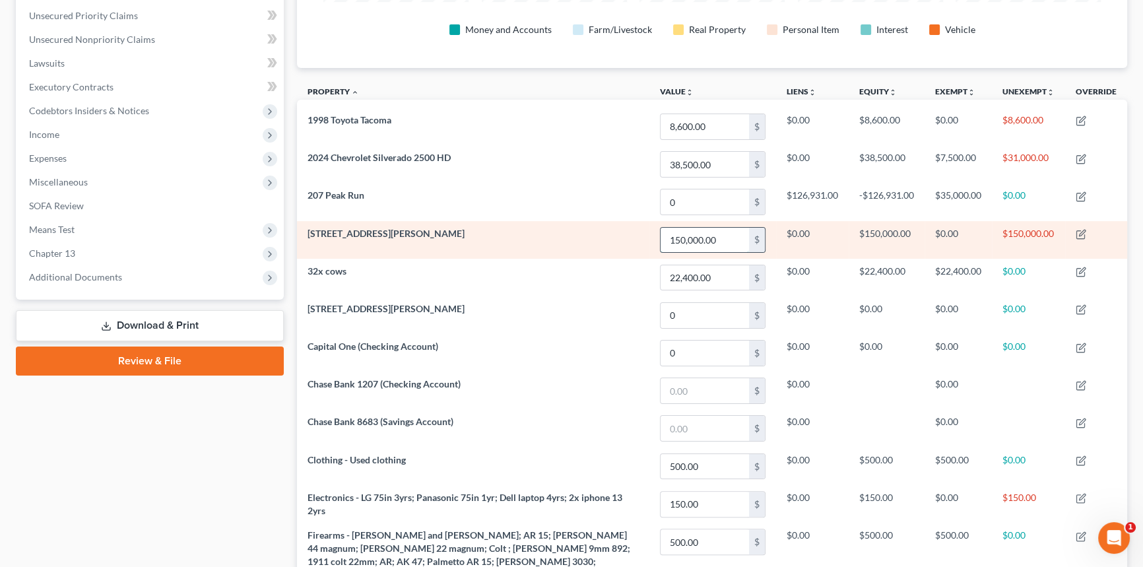
click at [726, 241] on input "150,000.00" at bounding box center [704, 240] width 88 height 25
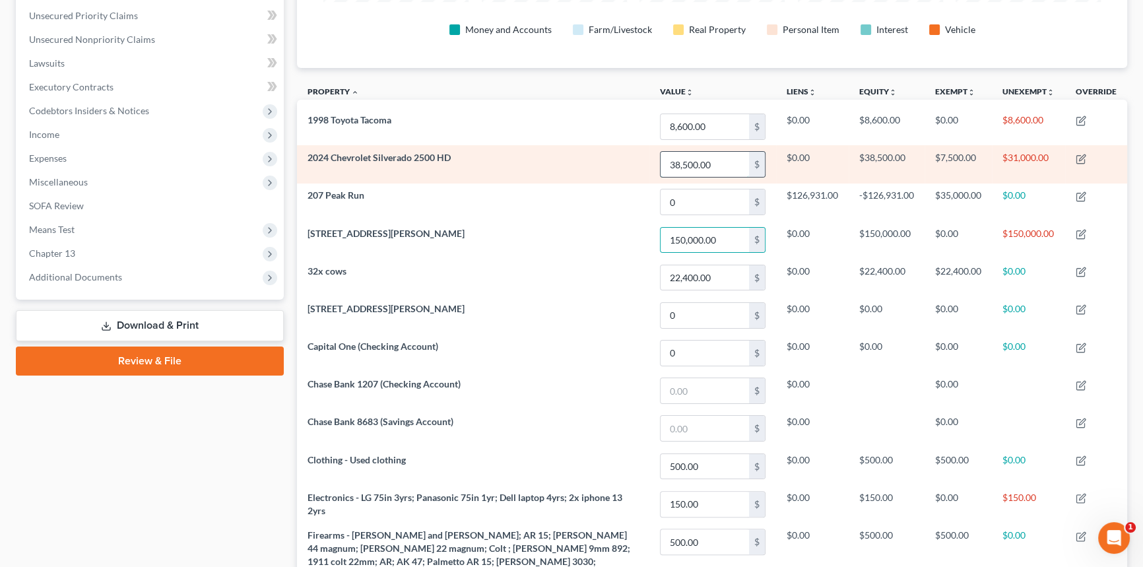
click at [732, 158] on input "38,500.00" at bounding box center [704, 164] width 88 height 25
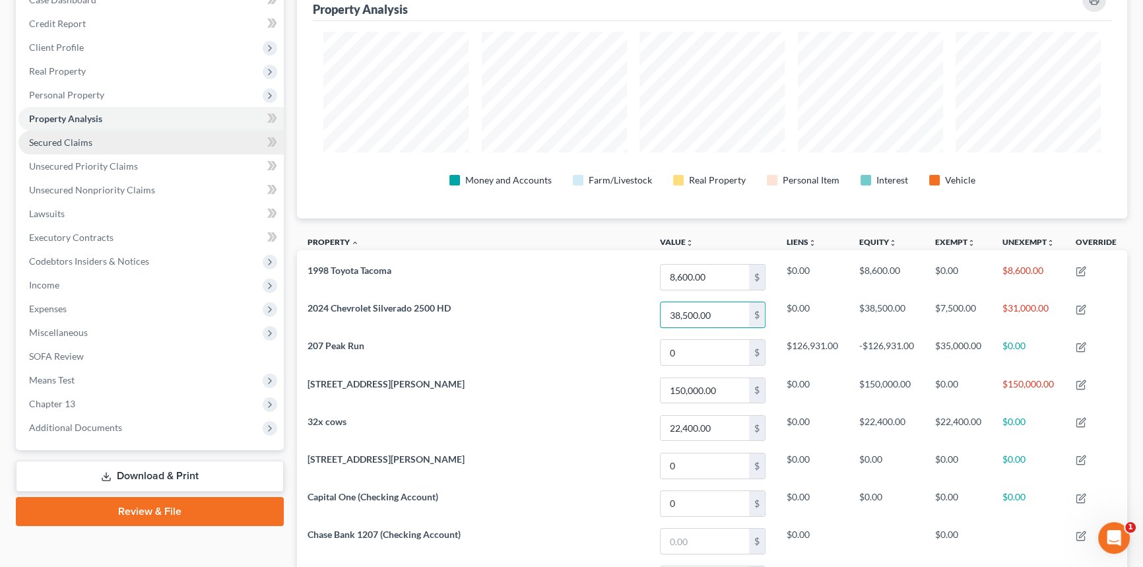
scroll to position [59, 0]
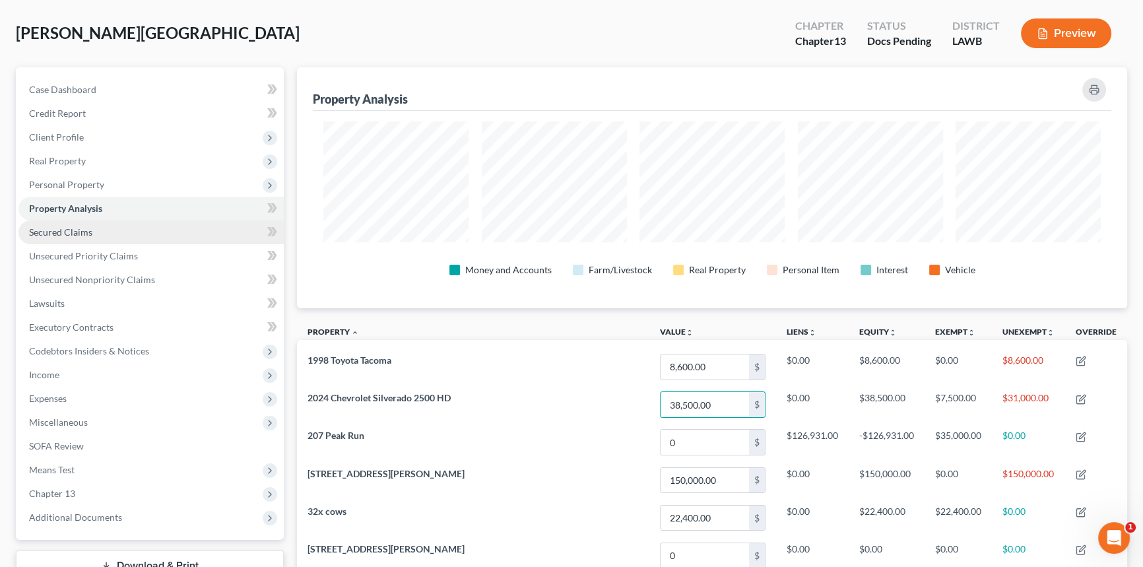
click at [81, 233] on span "Secured Claims" at bounding box center [60, 231] width 63 height 11
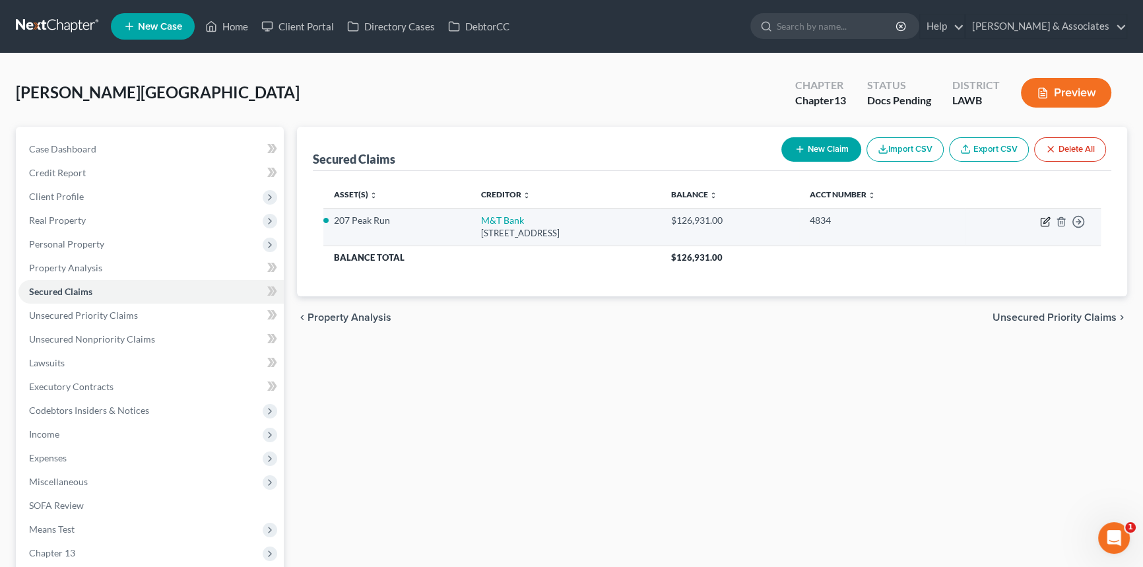
click at [1044, 224] on icon "button" at bounding box center [1045, 221] width 11 height 11
select select "35"
select select "2"
select select "4"
select select "0"
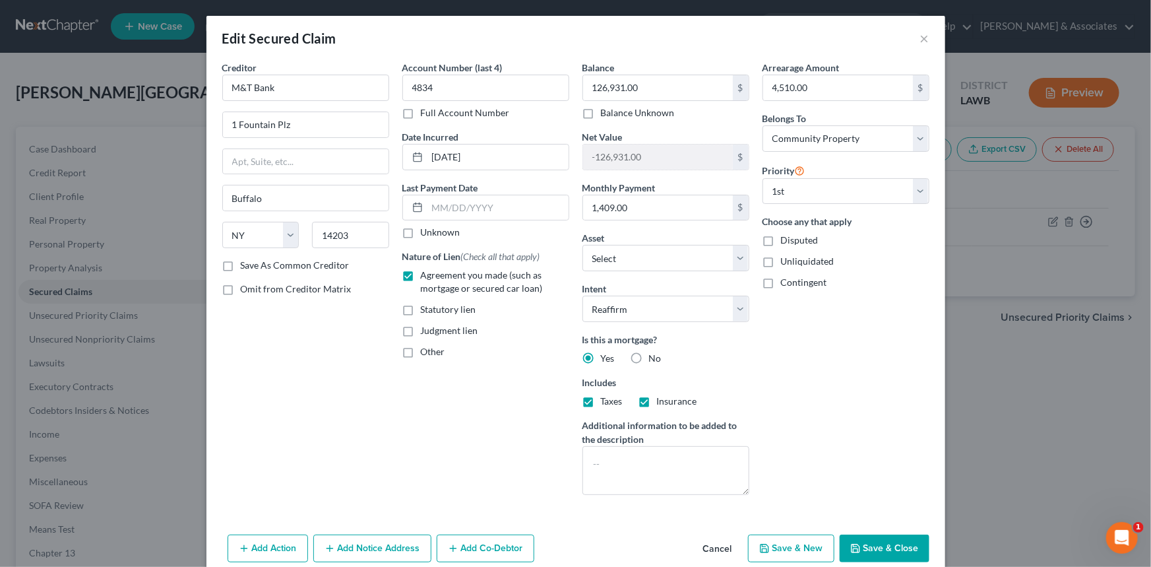
click at [795, 397] on div "Arrearage Amount 4,510.00 $ Belongs To * Select Debtor 1 Only Debtor 2 Only Deb…" at bounding box center [846, 283] width 180 height 445
click at [679, 253] on select "Select Other Multiple Assets Chase Bank 1207 (Checking Account) - $null Chase B…" at bounding box center [666, 258] width 167 height 26
click at [668, 255] on select "Select Other Multiple Assets Chase Bank 1207 (Checking Account) - $null Chase B…" at bounding box center [666, 258] width 167 height 26
click at [583, 245] on select "Select Other Multiple Assets Chase Bank 1207 (Checking Account) - $null Chase B…" at bounding box center [666, 258] width 167 height 26
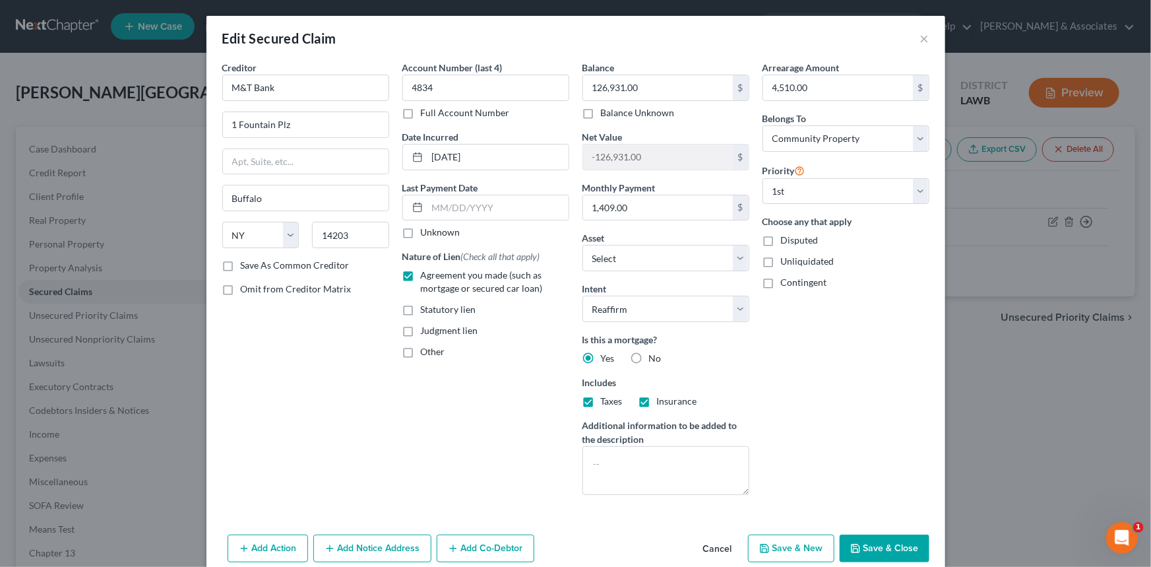
click at [860, 551] on button "Save & Close" at bounding box center [885, 548] width 90 height 28
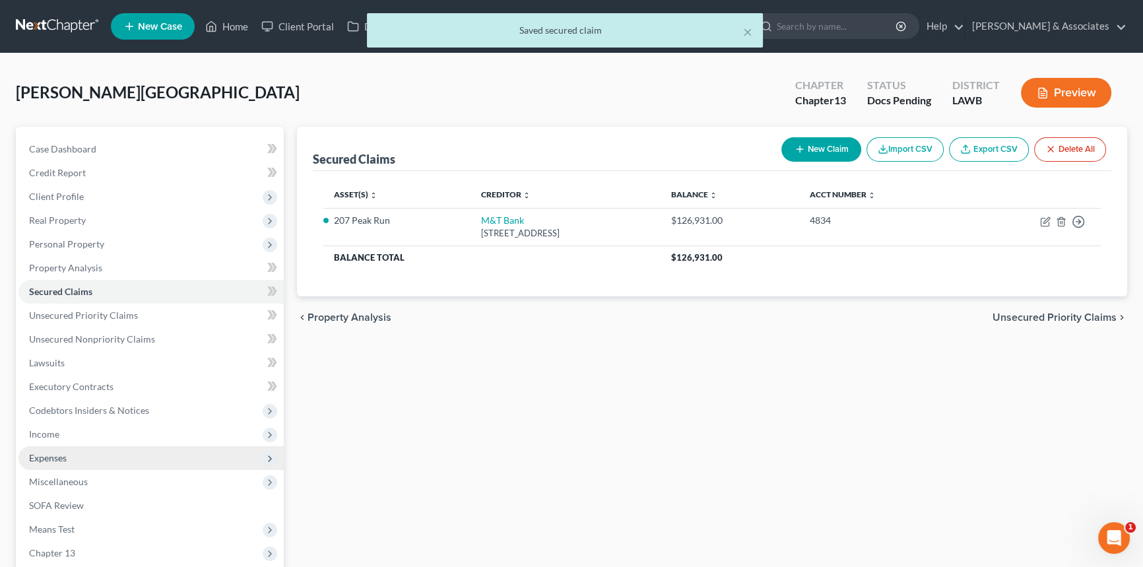
click at [77, 446] on span "Expenses" at bounding box center [150, 458] width 265 height 24
click at [75, 467] on span "Expenses" at bounding box center [150, 458] width 265 height 24
click at [79, 459] on span "Expenses" at bounding box center [150, 458] width 265 height 24
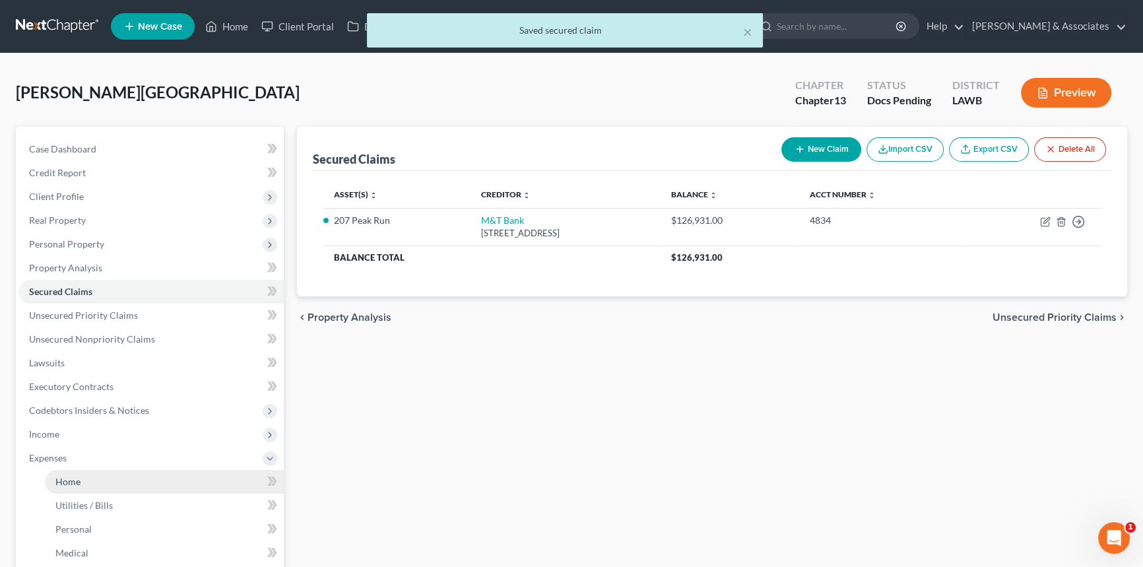
click at [79, 478] on span "Home" at bounding box center [67, 481] width 25 height 11
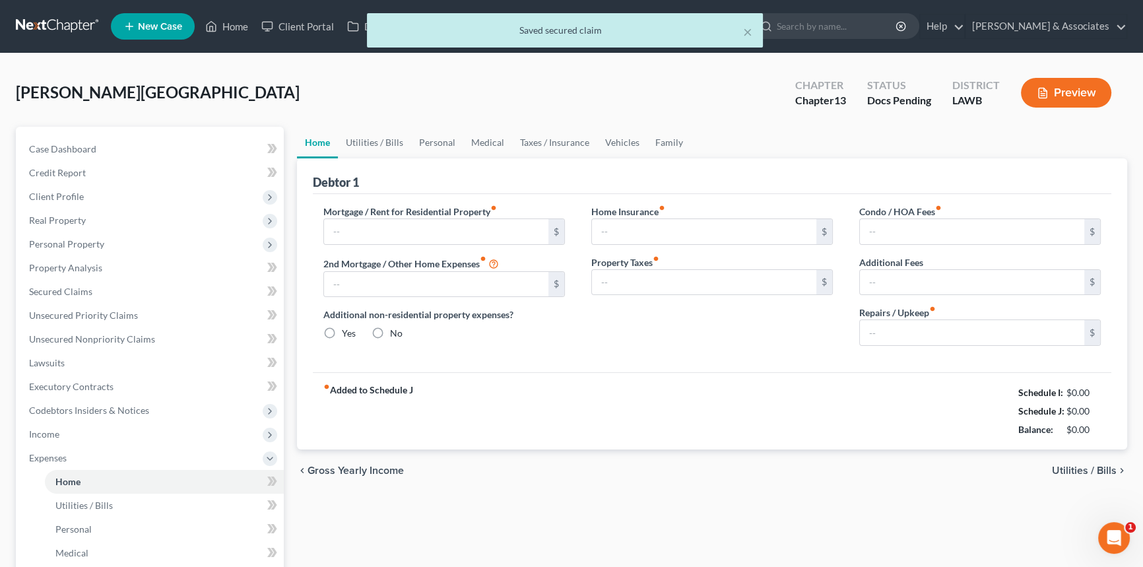
type input "1,409.74"
type input "0.00"
radio input "true"
type input "0.00"
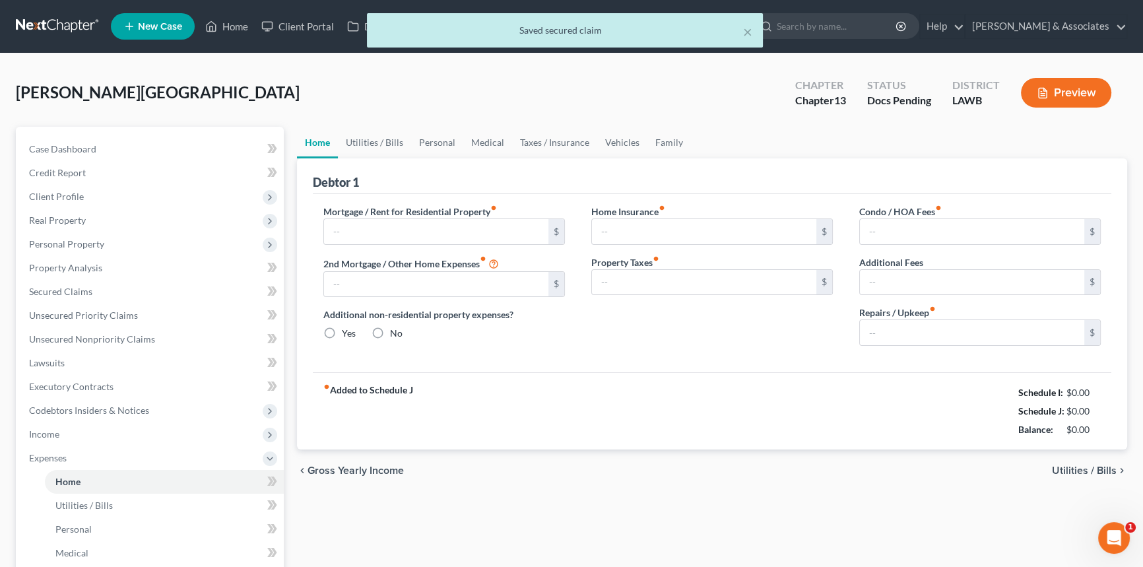
type input "0.00"
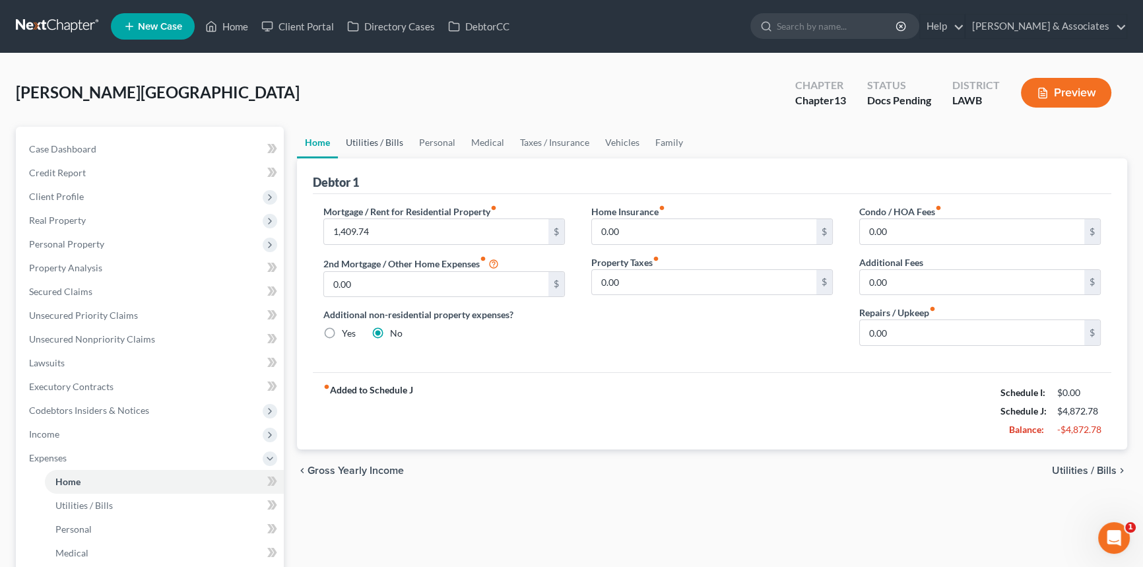
click at [395, 139] on link "Utilities / Bills" at bounding box center [374, 143] width 73 height 32
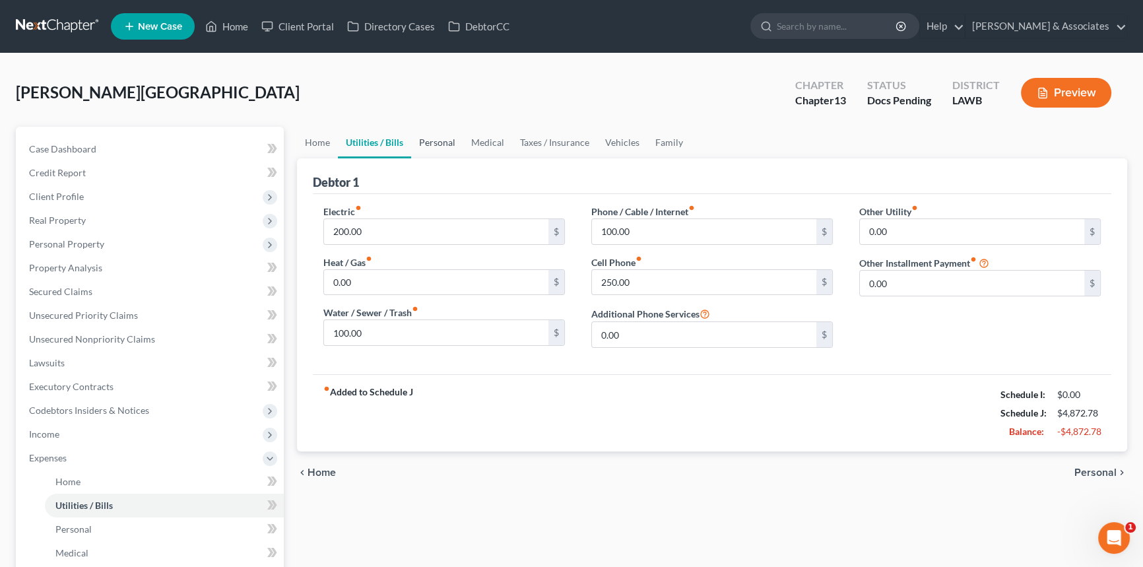
click at [420, 138] on link "Personal" at bounding box center [437, 143] width 52 height 32
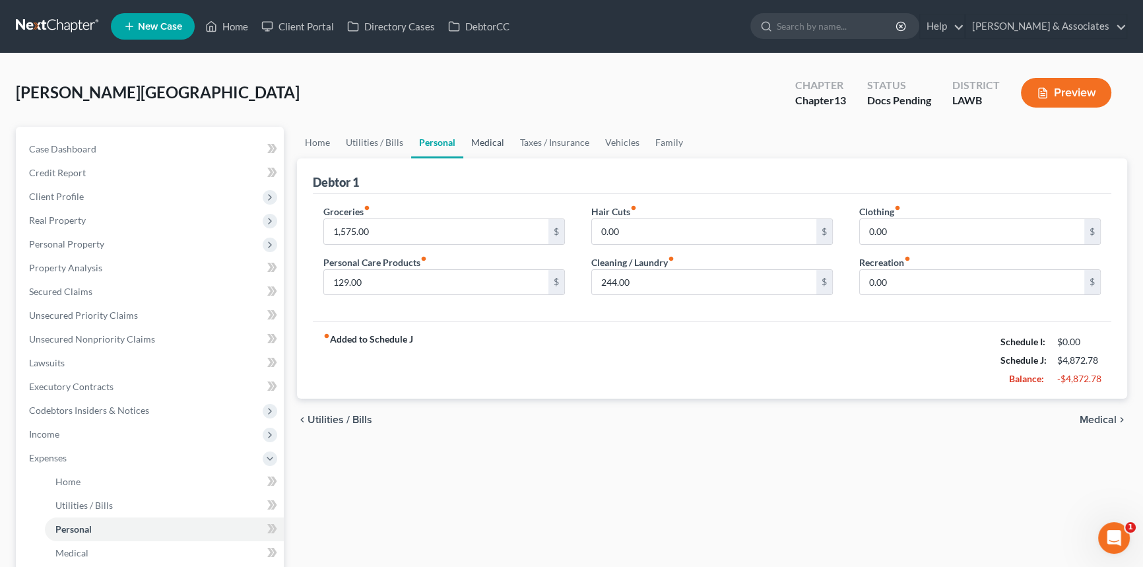
click at [476, 139] on link "Medical" at bounding box center [487, 143] width 49 height 32
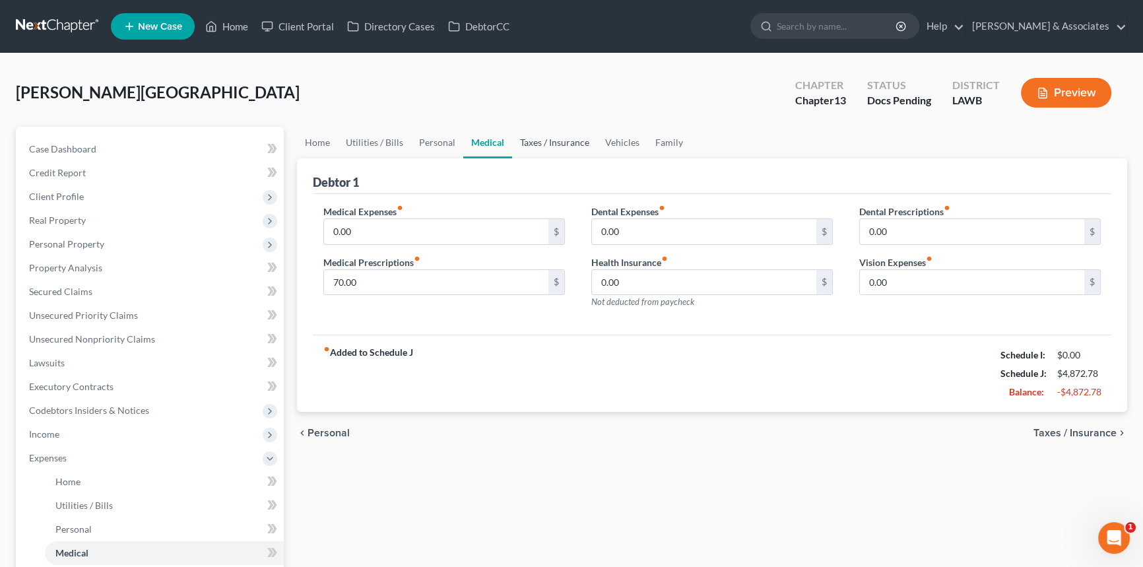
click at [542, 142] on link "Taxes / Insurance" at bounding box center [554, 143] width 85 height 32
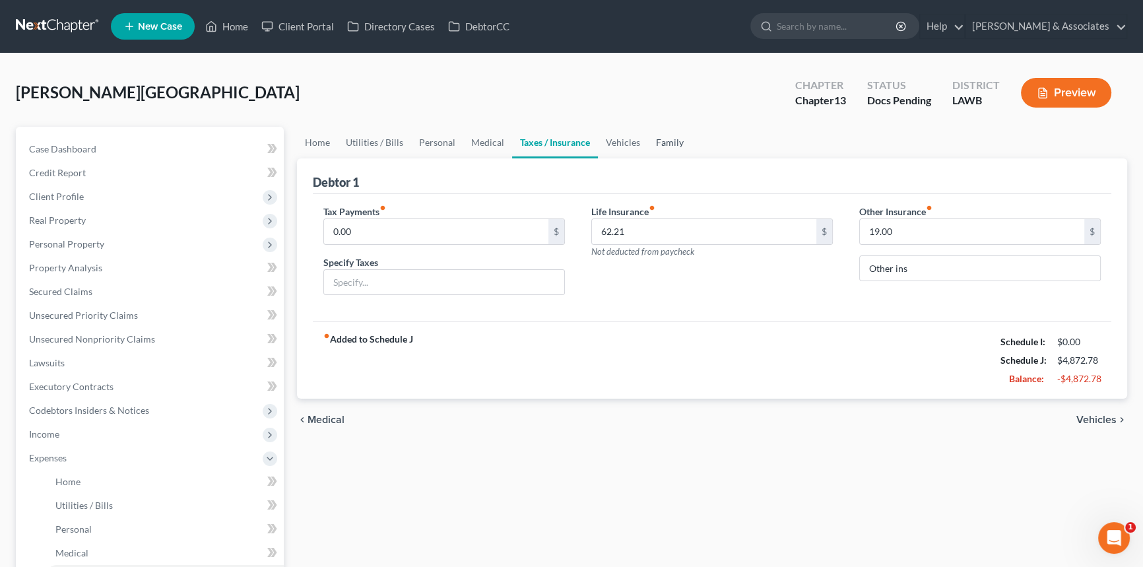
click at [648, 148] on link "Family" at bounding box center [670, 143] width 44 height 32
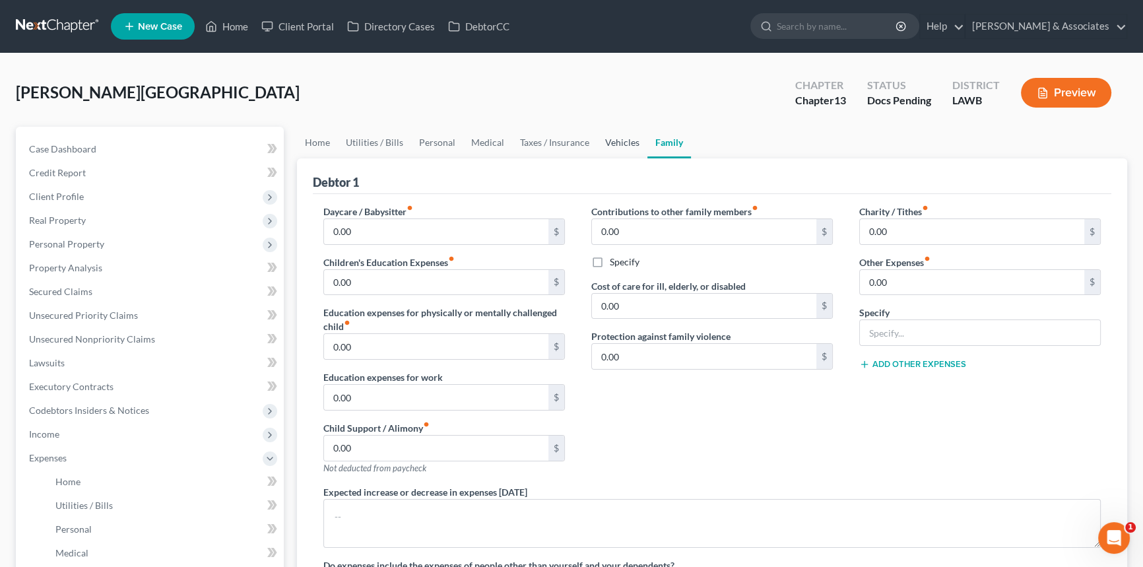
click at [605, 140] on link "Vehicles" at bounding box center [622, 143] width 50 height 32
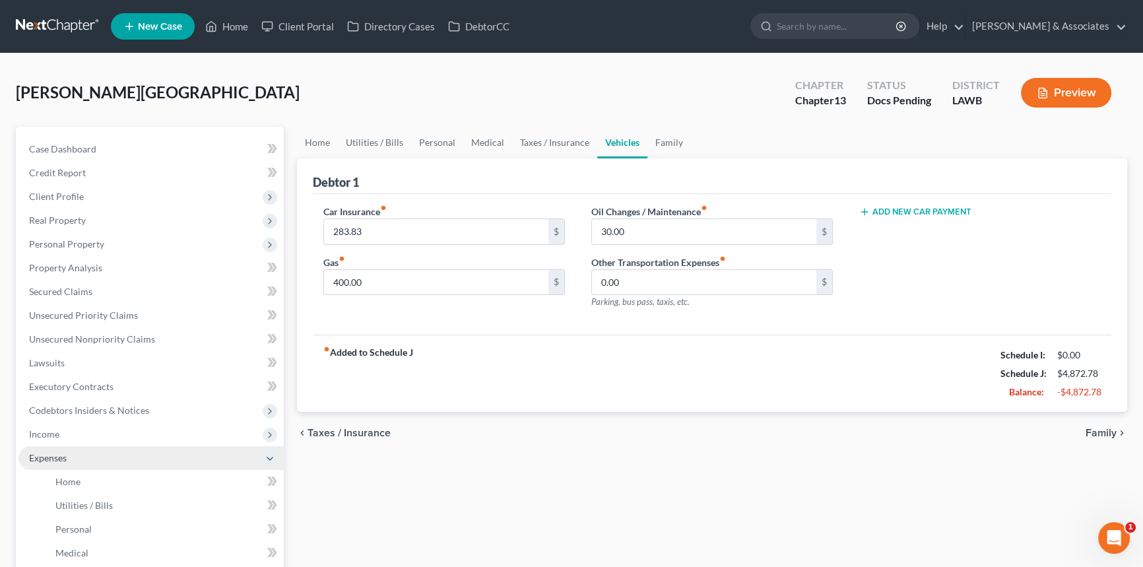
click at [105, 459] on span "Expenses" at bounding box center [150, 458] width 265 height 24
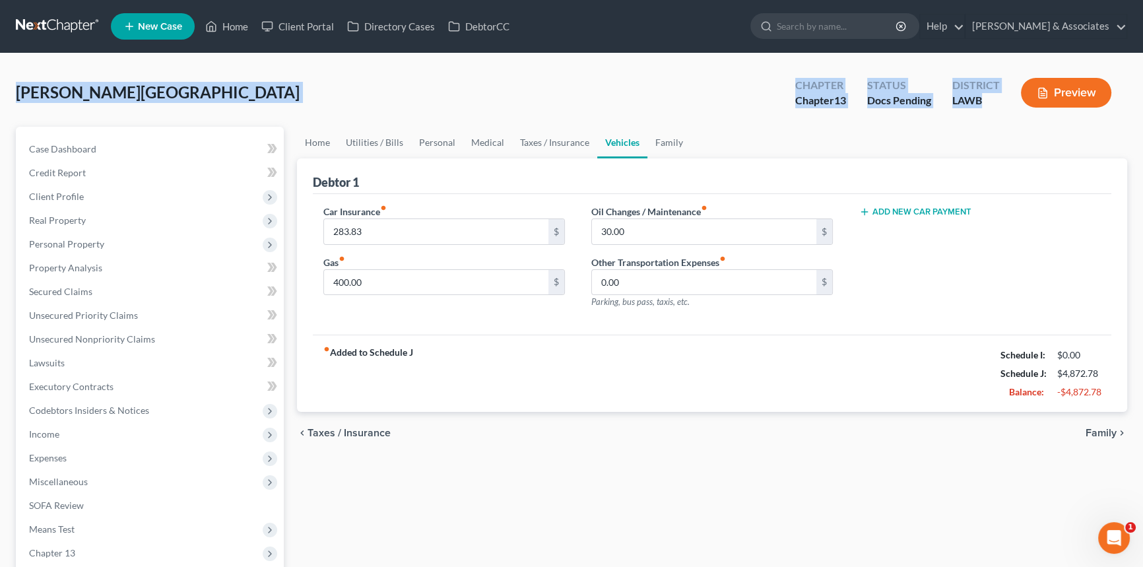
drag, startPoint x: 12, startPoint y: 94, endPoint x: 1005, endPoint y: 112, distance: 993.2
click at [1005, 112] on div "[PERSON_NAME] Upgraded Chapter Chapter 13 Status Docs Pending District LAWB Pre…" at bounding box center [571, 377] width 1143 height 648
click at [1004, 117] on div "[PERSON_NAME][GEOGRAPHIC_DATA] Upgraded Chapter Chapter 13 Status Docs Pending …" at bounding box center [571, 97] width 1111 height 57
click at [59, 117] on div "[PERSON_NAME][GEOGRAPHIC_DATA] Upgraded Chapter Chapter 13 Status Docs Pending …" at bounding box center [571, 97] width 1111 height 57
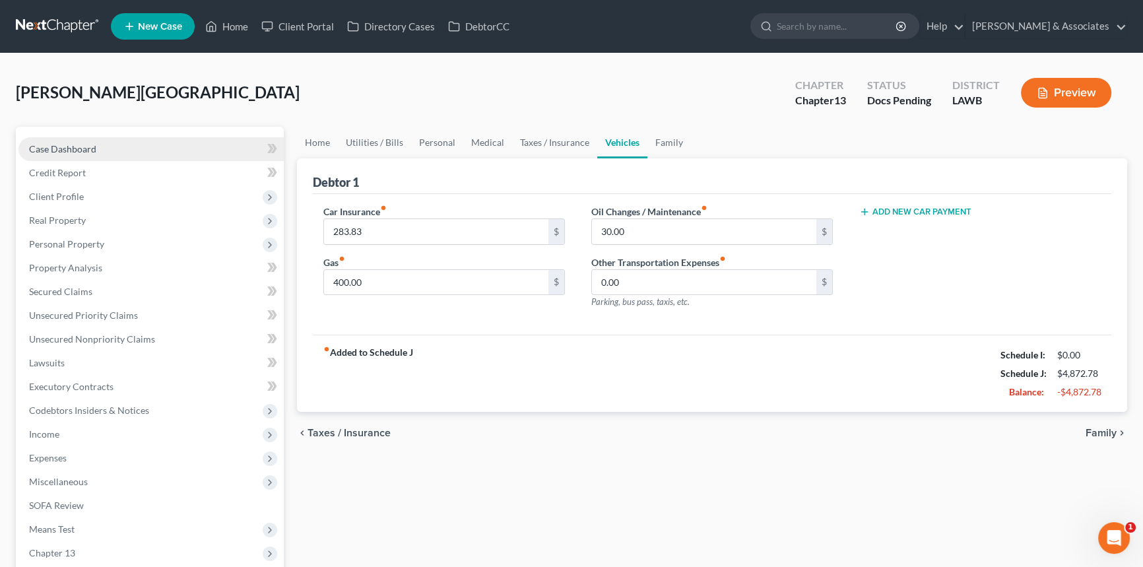
click at [51, 144] on span "Case Dashboard" at bounding box center [62, 148] width 67 height 11
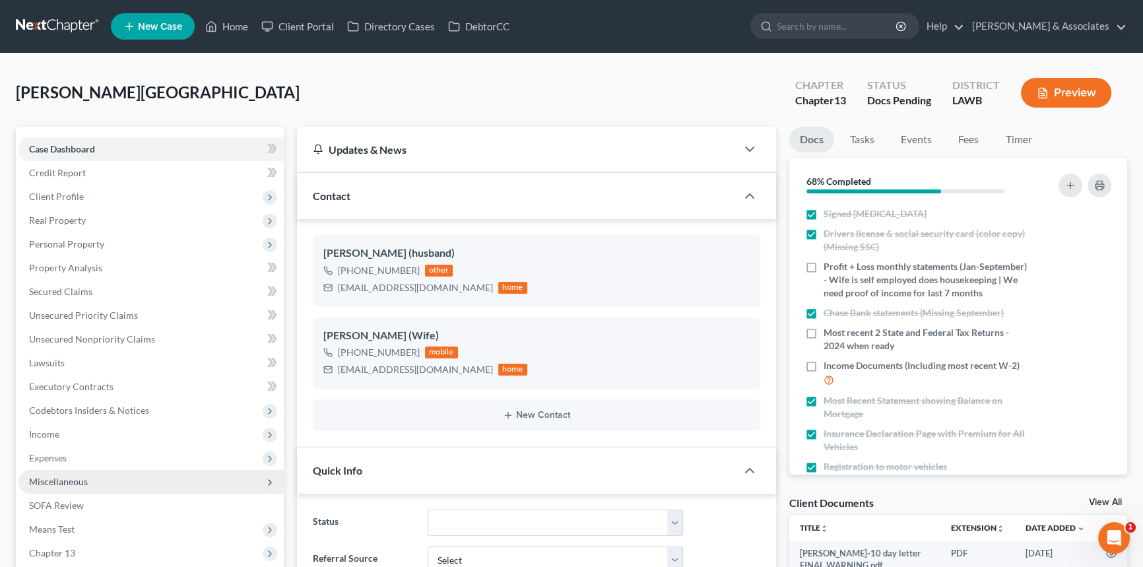
scroll to position [348, 0]
drag, startPoint x: 86, startPoint y: 449, endPoint x: 88, endPoint y: 472, distance: 22.5
click at [84, 450] on span "Expenses" at bounding box center [150, 458] width 265 height 24
click at [92, 476] on link "Home" at bounding box center [164, 482] width 239 height 24
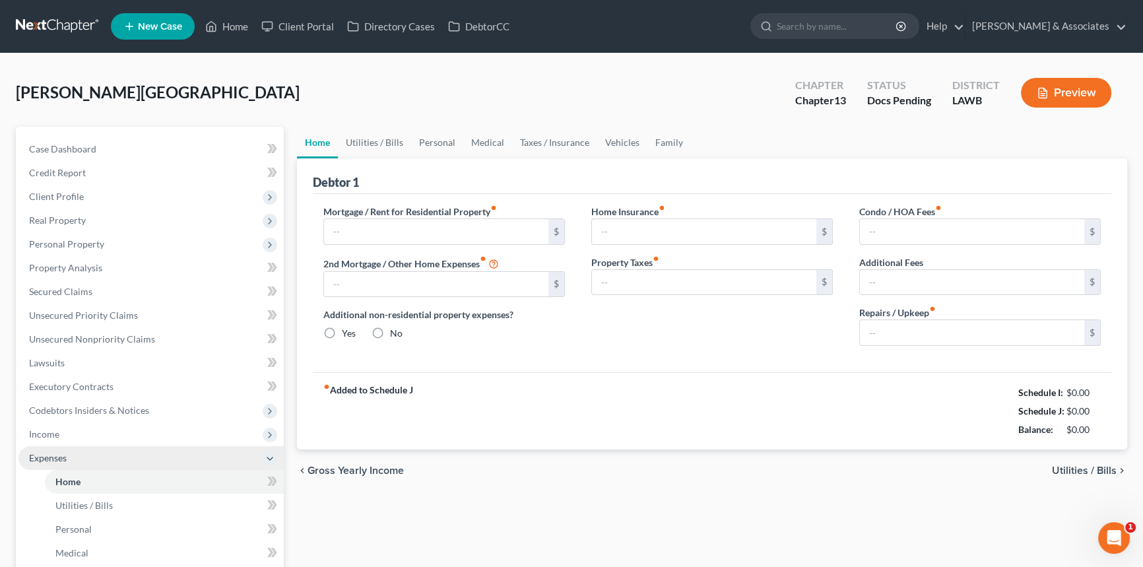
type input "1,409.74"
type input "0.00"
radio input "true"
type input "0.00"
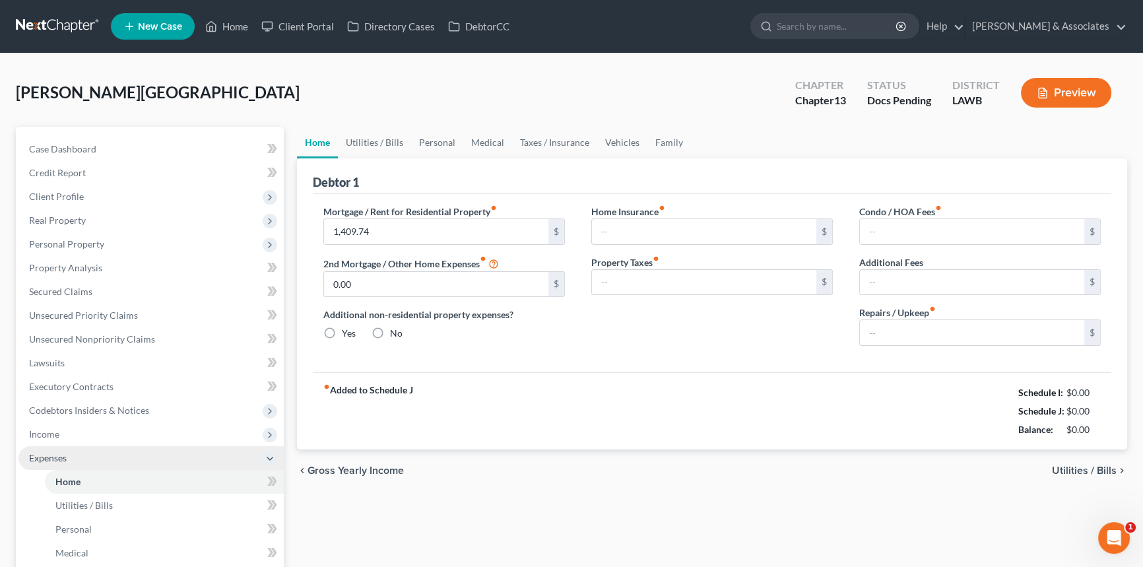
type input "0.00"
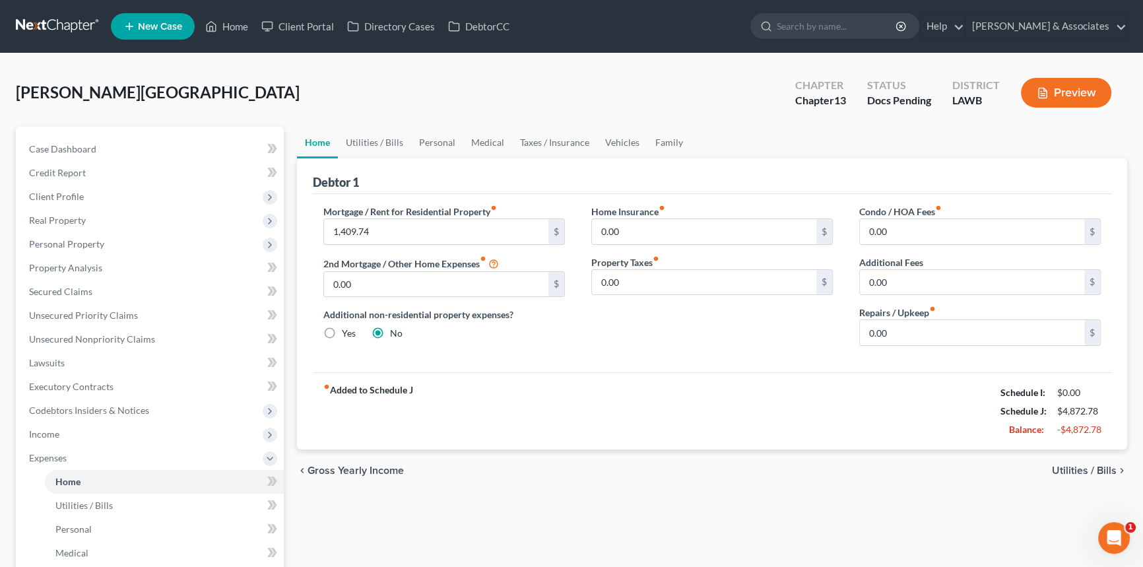
click at [572, 450] on div "chevron_left Gross Yearly Income Utilities / Bills chevron_right" at bounding box center [712, 470] width 830 height 42
click at [77, 451] on span "Expenses" at bounding box center [150, 458] width 265 height 24
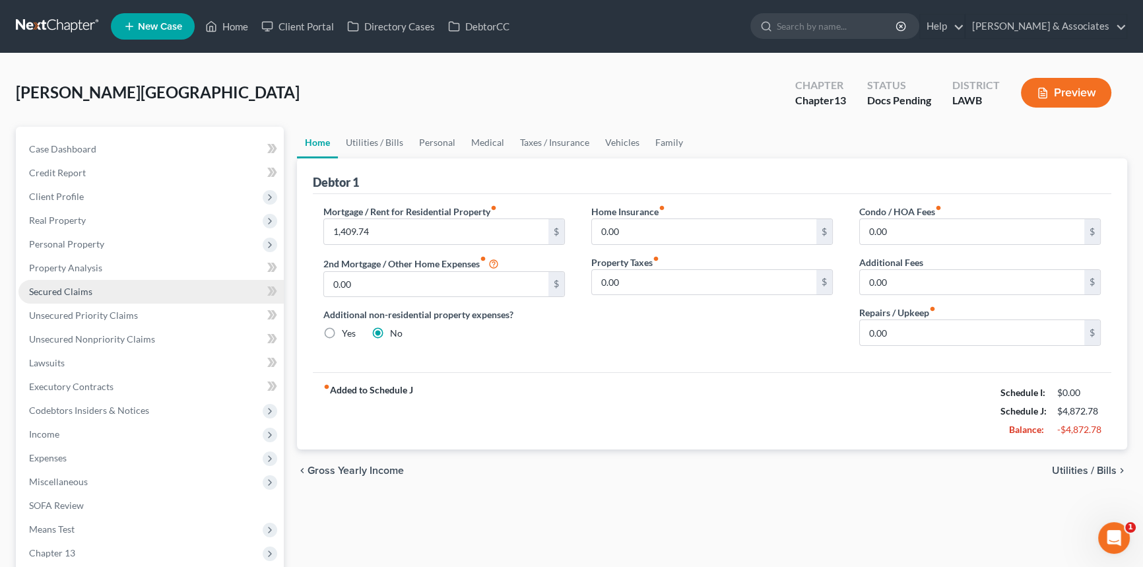
click at [92, 286] on link "Secured Claims" at bounding box center [150, 292] width 265 height 24
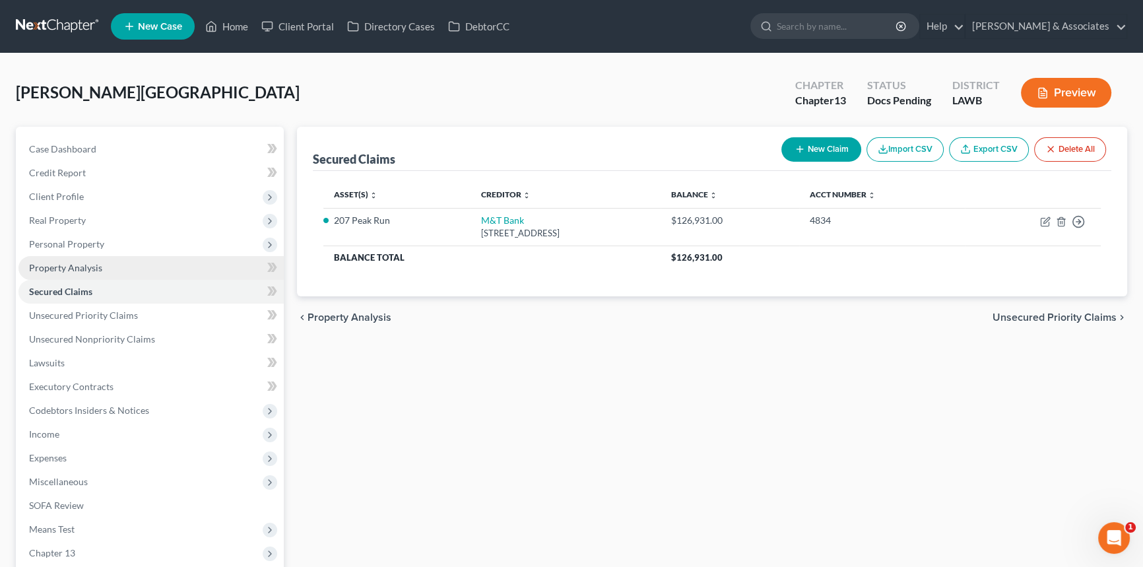
click at [172, 275] on link "Property Analysis" at bounding box center [150, 268] width 265 height 24
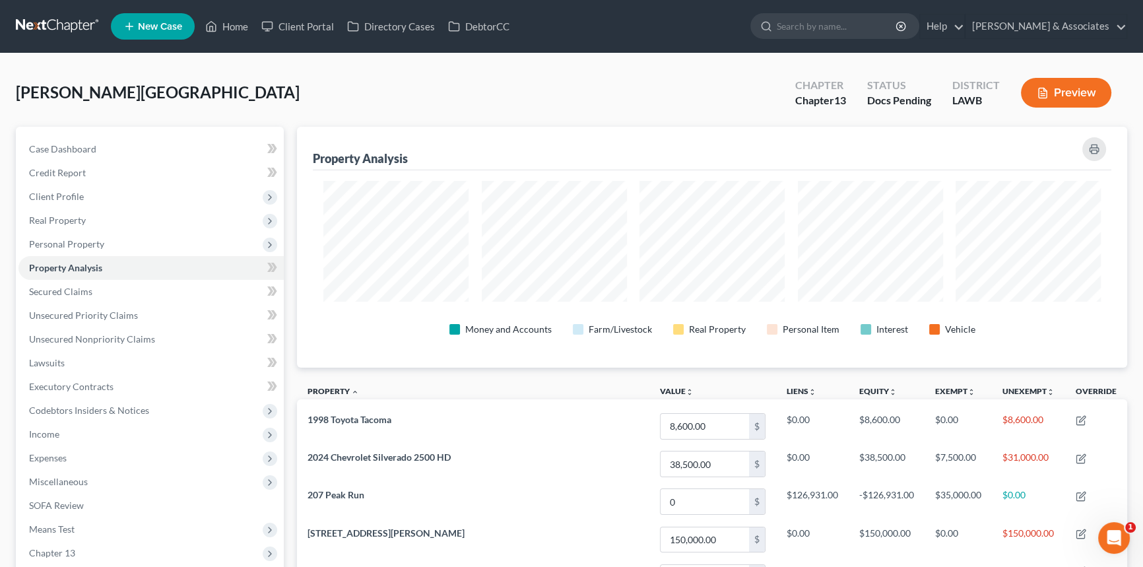
scroll to position [241, 829]
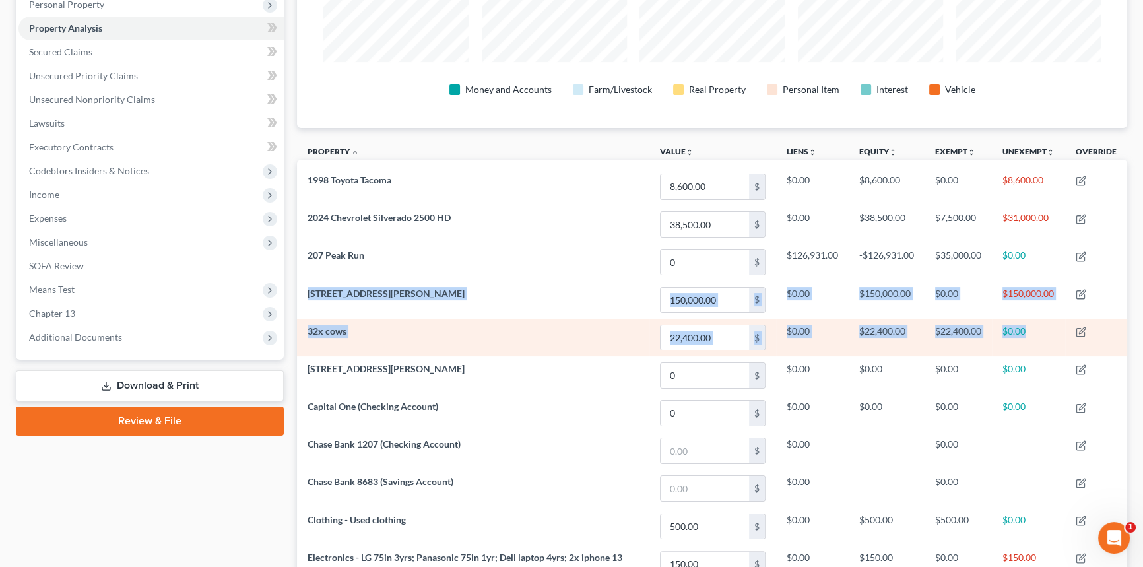
drag, startPoint x: 311, startPoint y: 295, endPoint x: 1040, endPoint y: 325, distance: 729.7
click at [1040, 325] on tbody "1998 Toyota Tacoma 8,600.00 $ $0.00 $8,600.00 $0.00 $8,600.00 2024 Chevrolet Si…" at bounding box center [712, 521] width 830 height 706
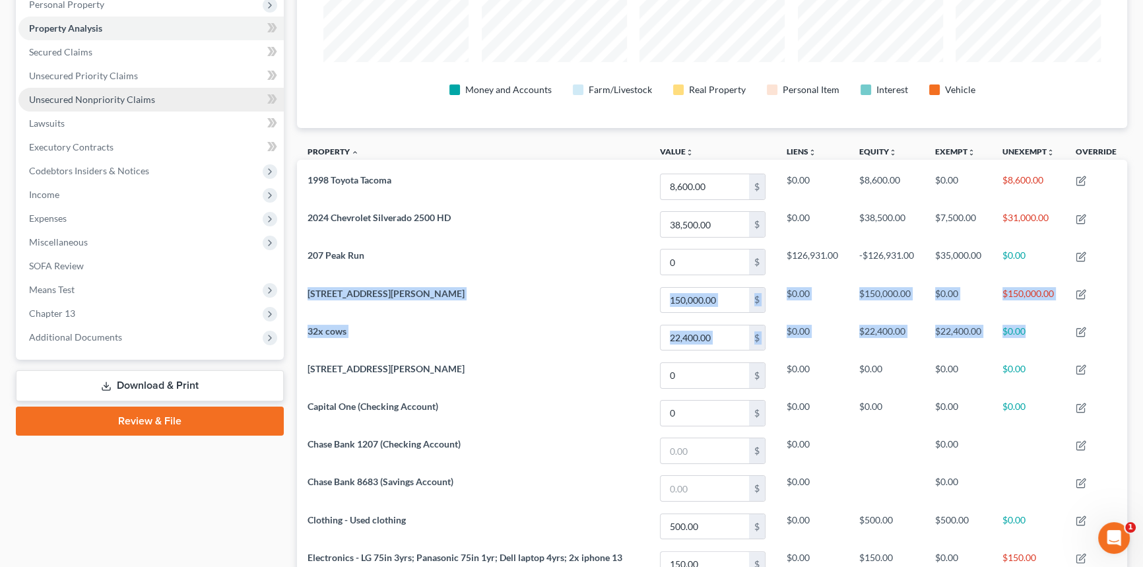
click at [124, 89] on link "Unsecured Nonpriority Claims" at bounding box center [150, 100] width 265 height 24
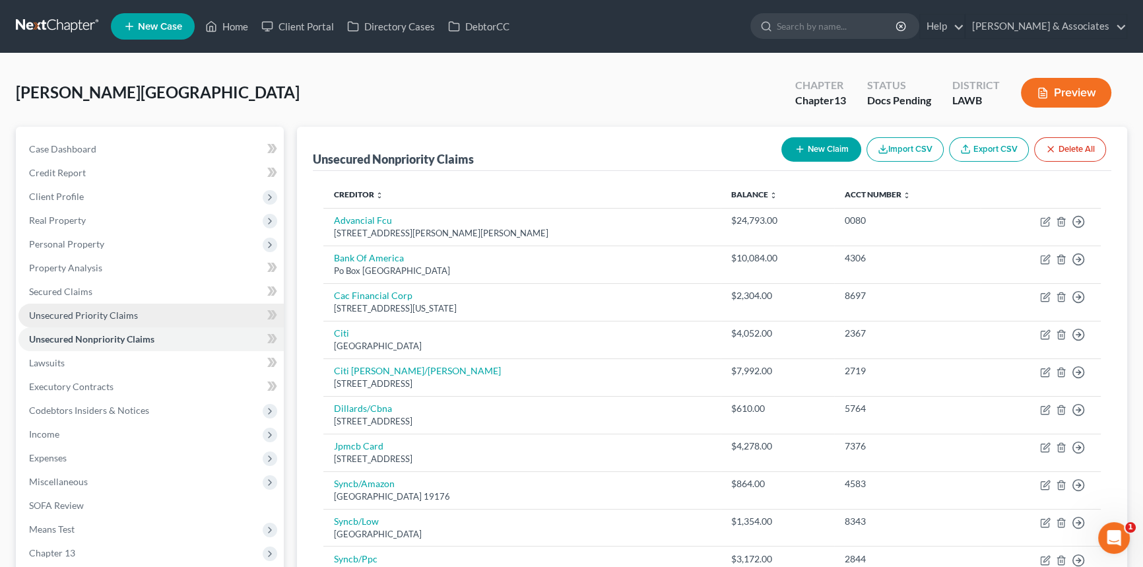
click at [57, 320] on link "Unsecured Priority Claims" at bounding box center [150, 316] width 265 height 24
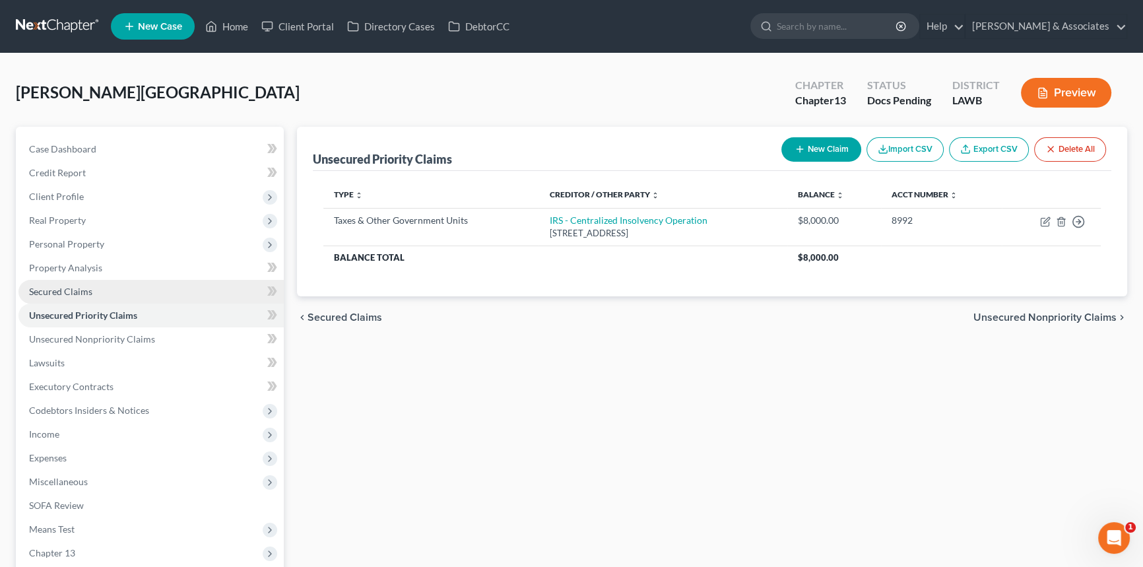
click at [65, 289] on span "Secured Claims" at bounding box center [60, 291] width 63 height 11
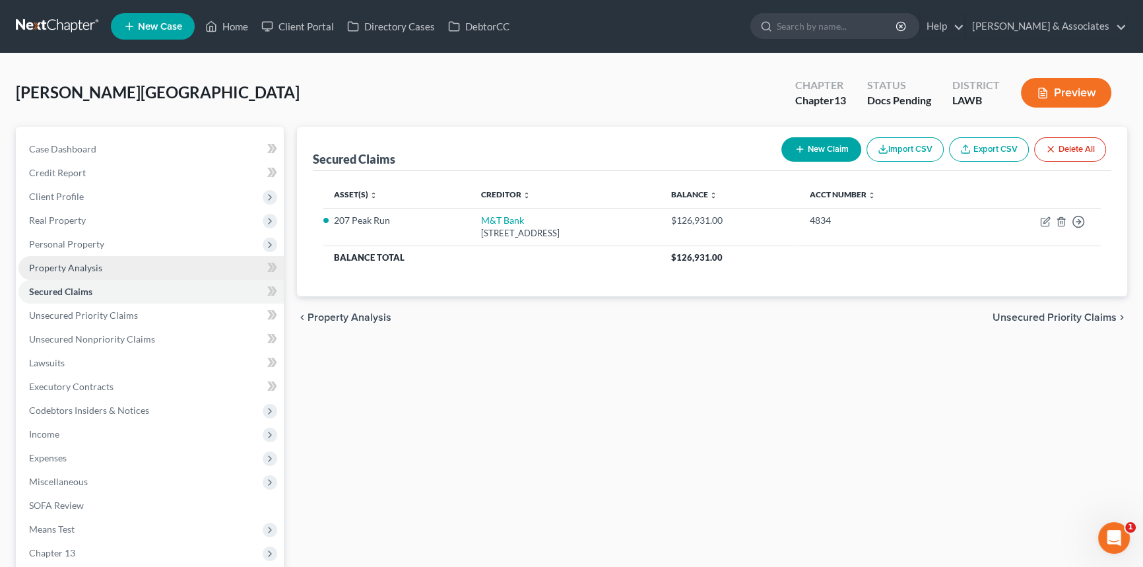
click at [77, 271] on span "Property Analysis" at bounding box center [65, 267] width 73 height 11
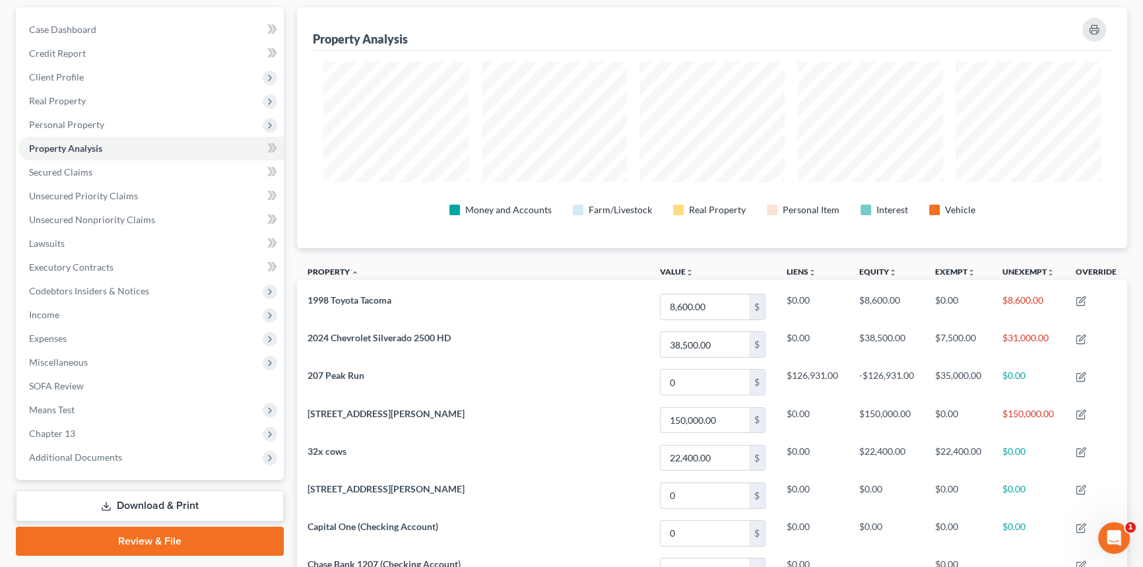
scroll to position [57, 0]
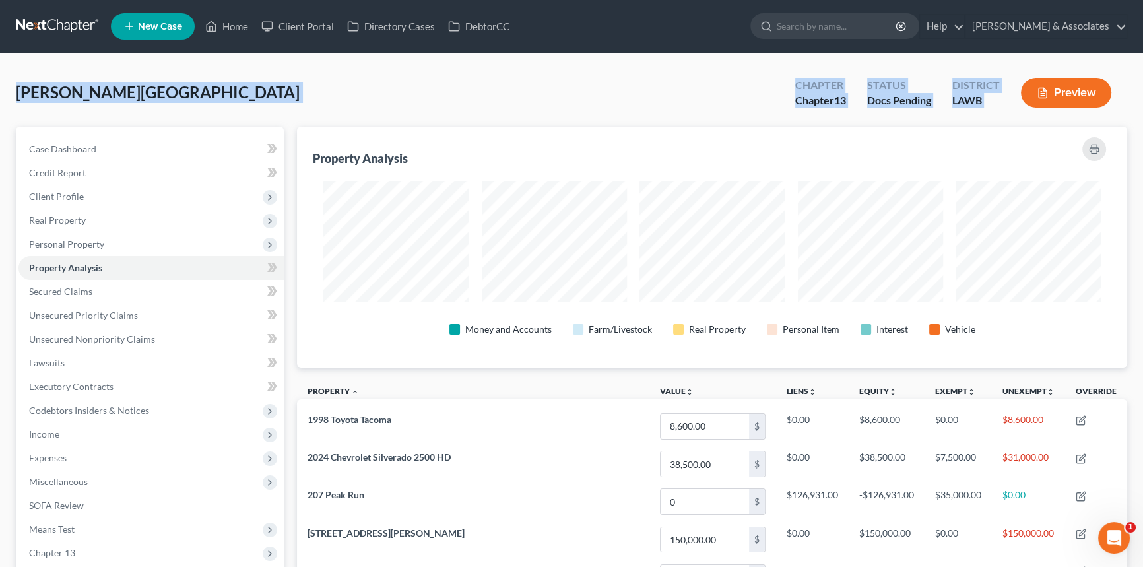
drag, startPoint x: 9, startPoint y: 98, endPoint x: 1023, endPoint y: 121, distance: 1014.4
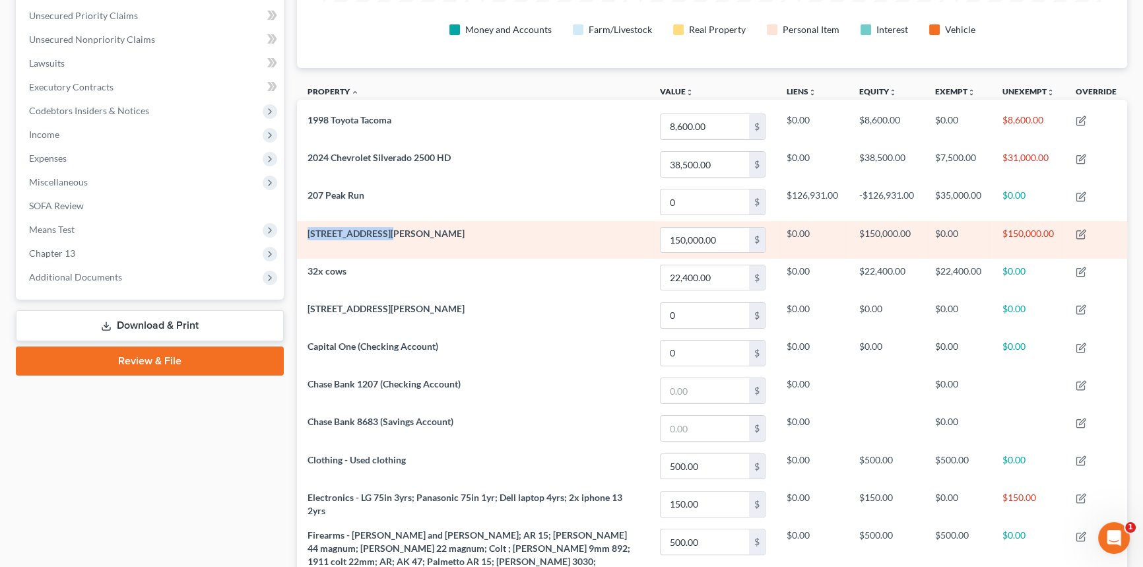
drag, startPoint x: 303, startPoint y: 230, endPoint x: 474, endPoint y: 233, distance: 171.6
click at [474, 233] on td "[STREET_ADDRESS][PERSON_NAME]" at bounding box center [473, 240] width 352 height 38
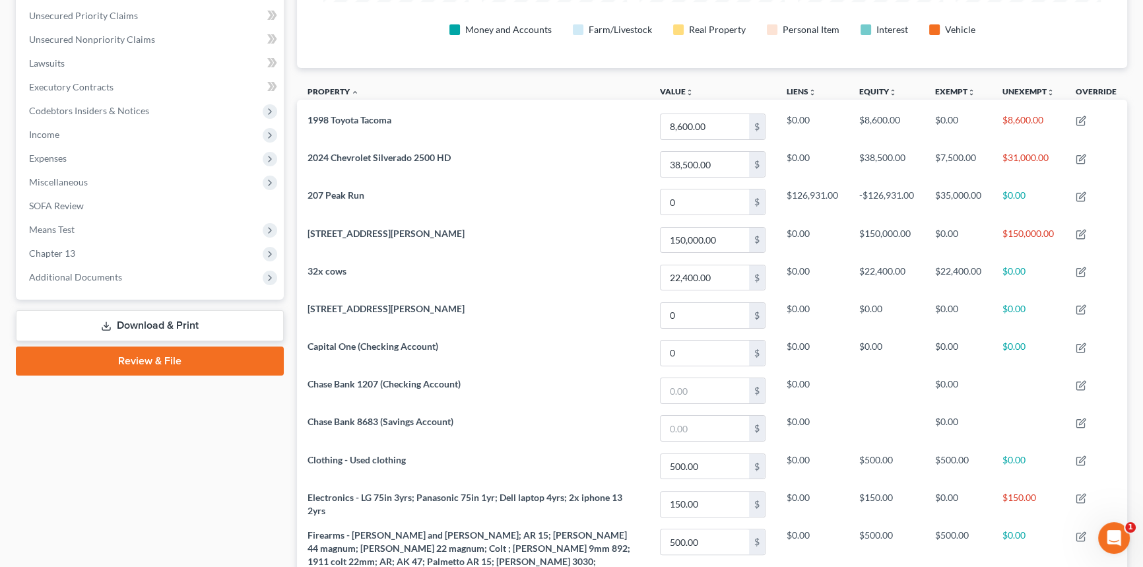
click at [217, 483] on div "Case Dashboard Payments Invoices Payments Payments Credit Report Client Profile" at bounding box center [149, 360] width 281 height 1066
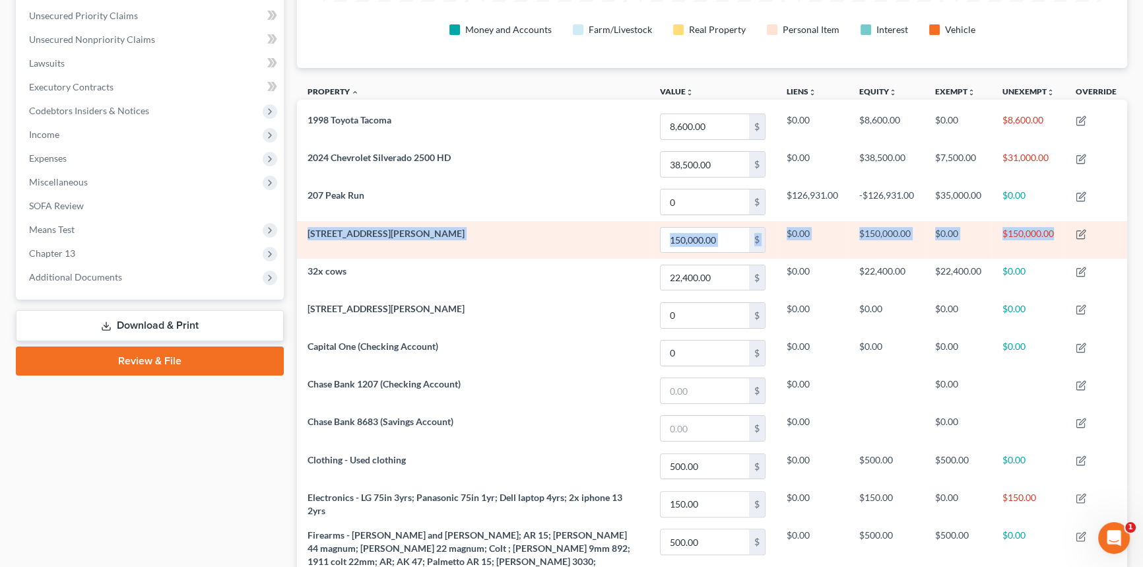
drag, startPoint x: 1056, startPoint y: 230, endPoint x: 305, endPoint y: 238, distance: 750.9
click at [305, 238] on tr "[STREET_ADDRESS][PERSON_NAME] 150,000.00 $ $0.00 $150,000.00 $0.00 $150,000.00" at bounding box center [712, 240] width 830 height 38
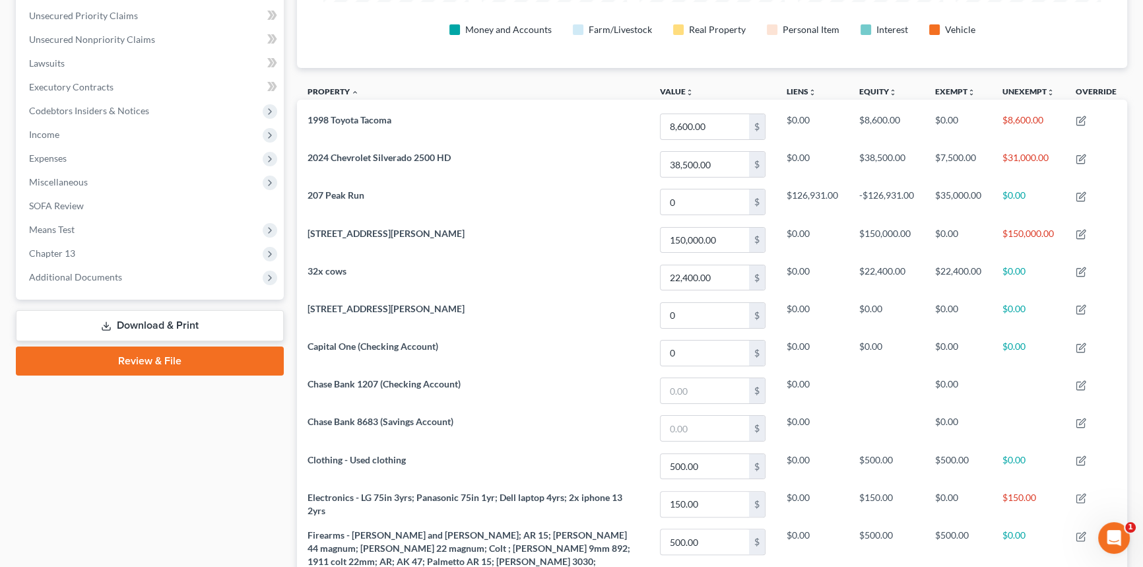
click at [98, 493] on div "Case Dashboard Payments Invoices Payments Payments Credit Report Client Profile" at bounding box center [149, 360] width 281 height 1066
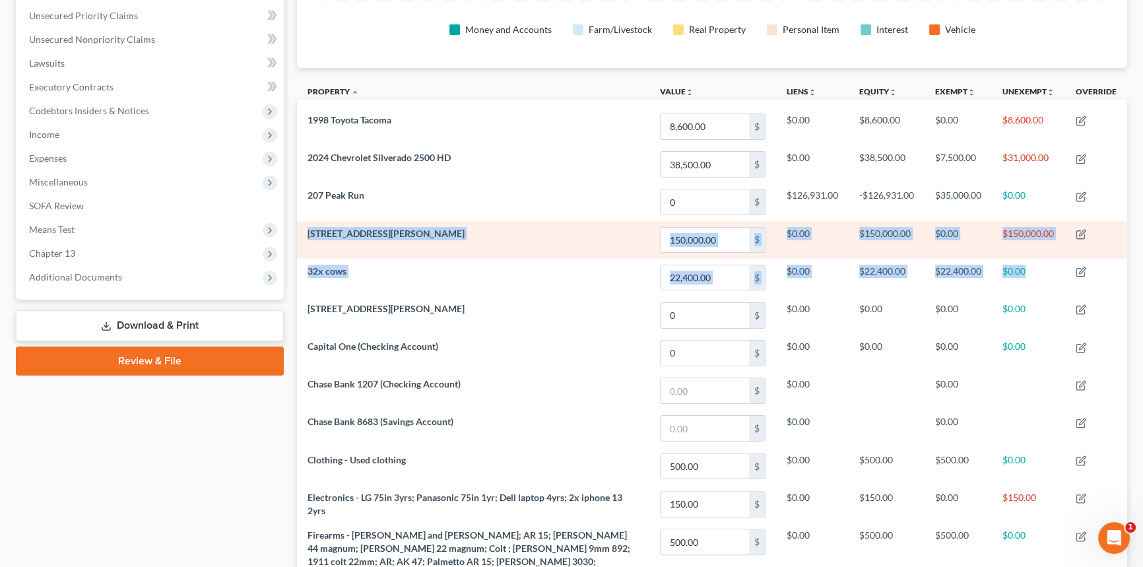
drag, startPoint x: 1031, startPoint y: 270, endPoint x: 306, endPoint y: 237, distance: 725.2
click at [308, 237] on tbody "1998 Toyota Tacoma 8,600.00 $ $0.00 $8,600.00 $0.00 $8,600.00 2024 Chevrolet Si…" at bounding box center [712, 461] width 830 height 706
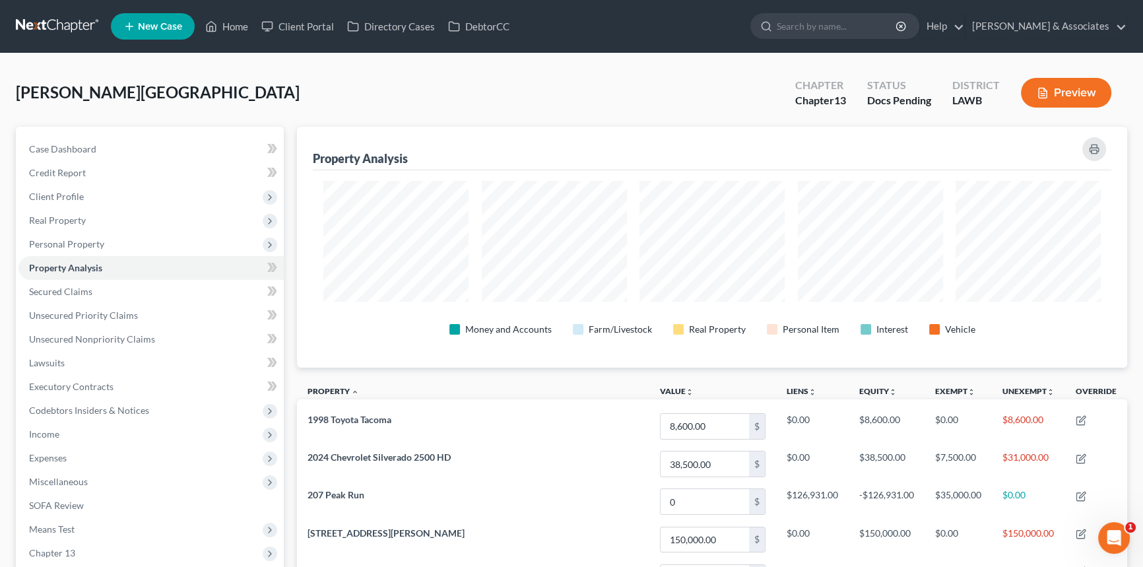
click at [290, 100] on div "[PERSON_NAME][GEOGRAPHIC_DATA] Upgraded Chapter Chapter 13 Status Docs Pending …" at bounding box center [571, 97] width 1111 height 57
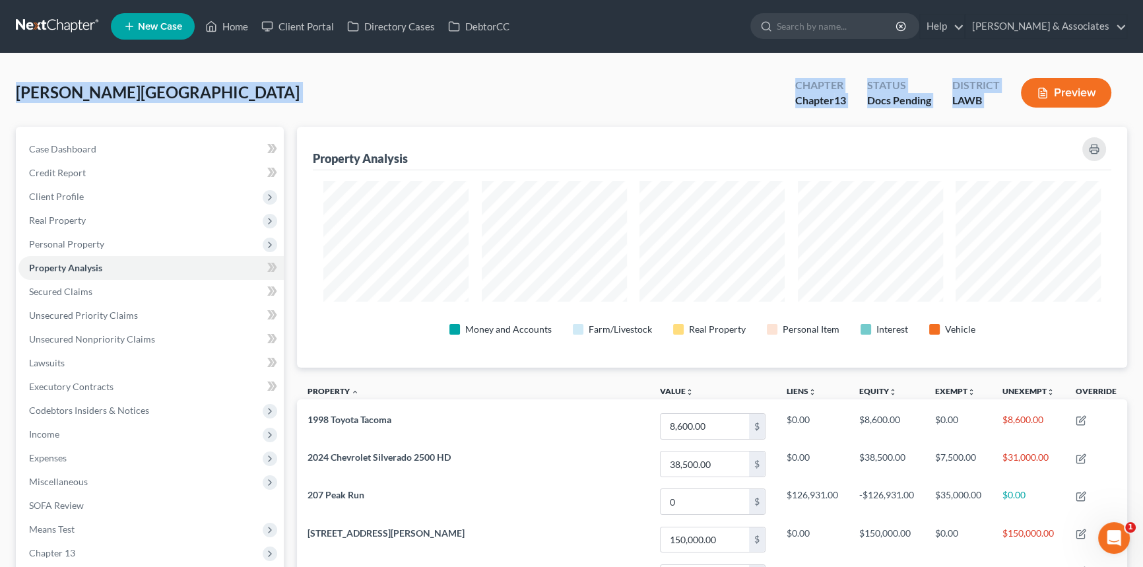
drag, startPoint x: 49, startPoint y: 88, endPoint x: 1015, endPoint y: 102, distance: 965.4
click at [84, 116] on div "[PERSON_NAME][GEOGRAPHIC_DATA] Upgraded Chapter Chapter 13 Status Docs Pending …" at bounding box center [571, 97] width 1111 height 57
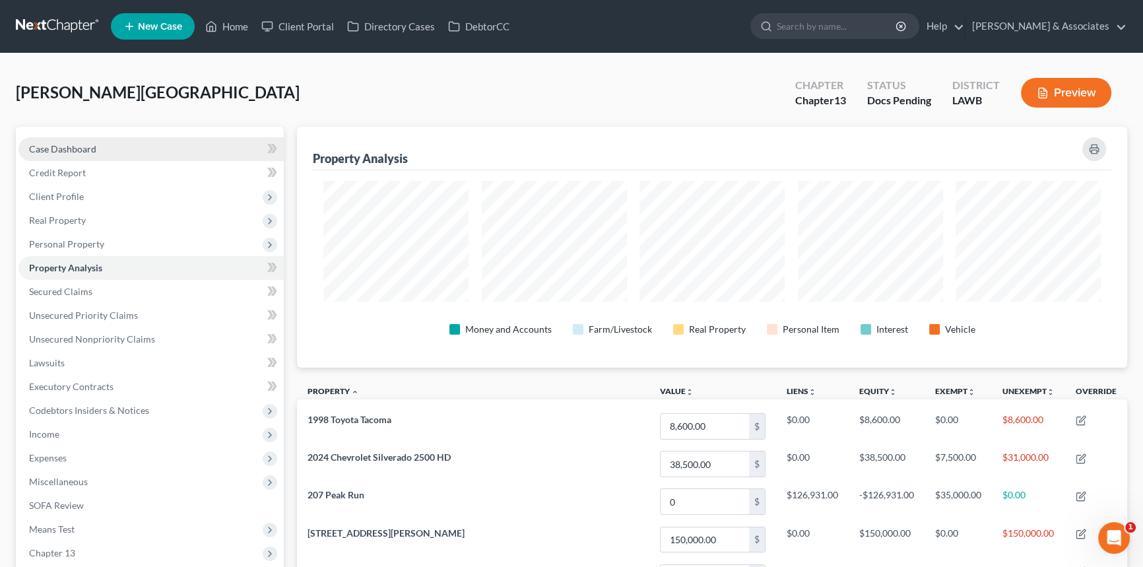
click at [182, 151] on link "Case Dashboard" at bounding box center [150, 149] width 265 height 24
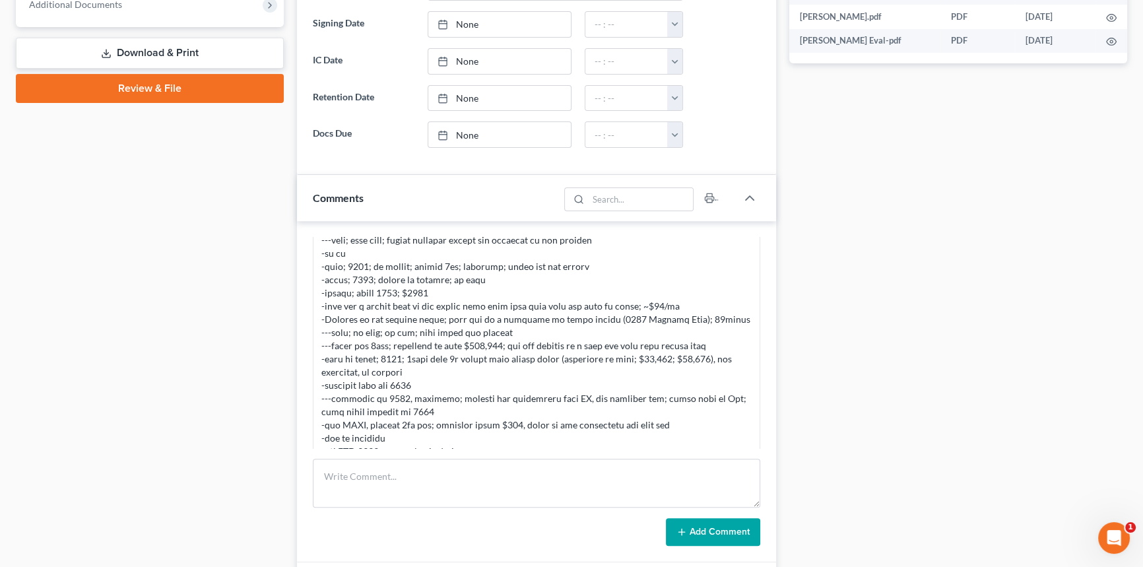
scroll to position [600, 0]
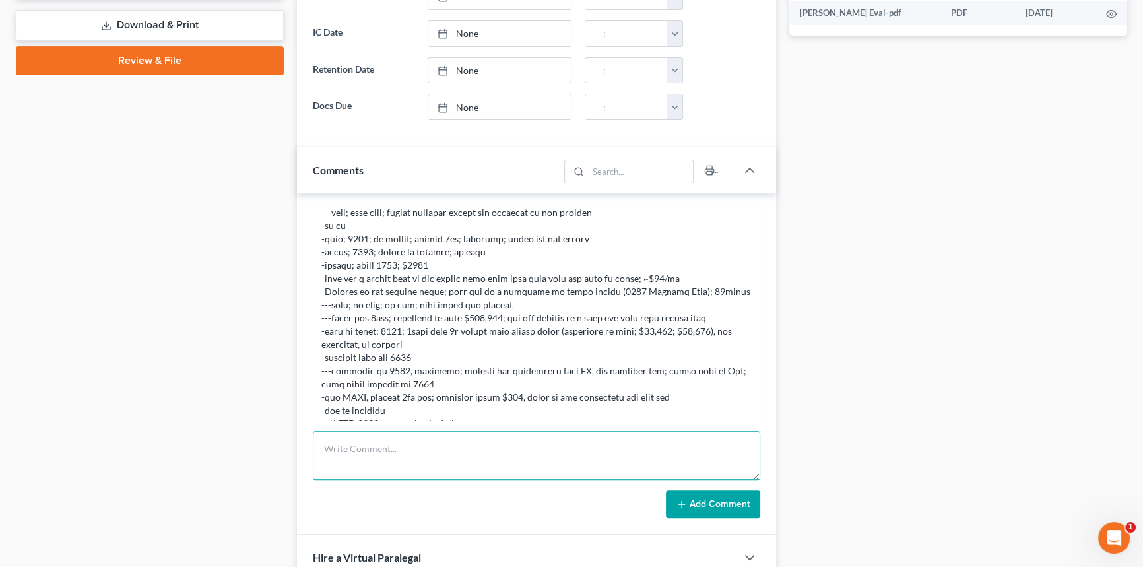
click at [545, 462] on textarea at bounding box center [536, 455] width 447 height 49
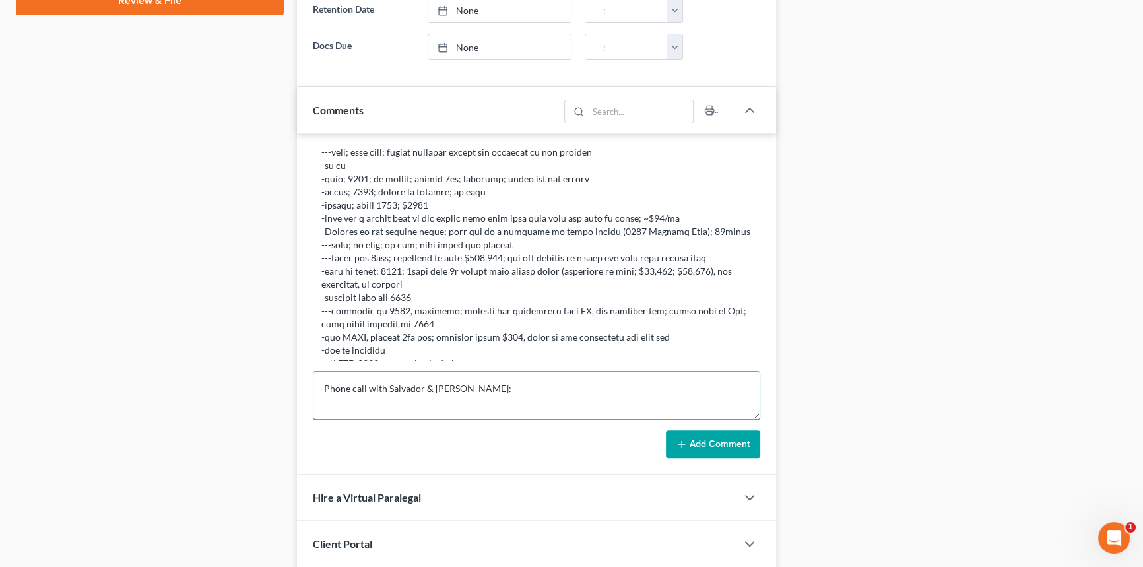
scroll to position [2, 0]
paste textarea "Accident in [DATE]. Fell off a scissor lift. Worker’s compensation claim. Confi…"
type textarea "Phone call with Salvador & [PERSON_NAME]: Accident in [DATE]. Fell off a scisso…"
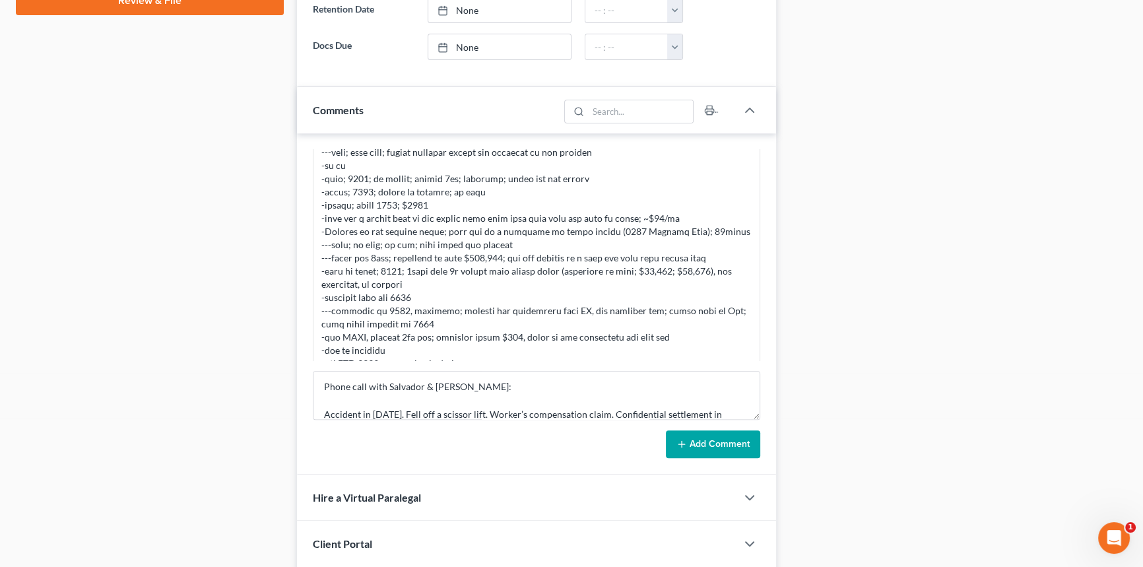
click at [690, 435] on button "Add Comment" at bounding box center [713, 444] width 94 height 28
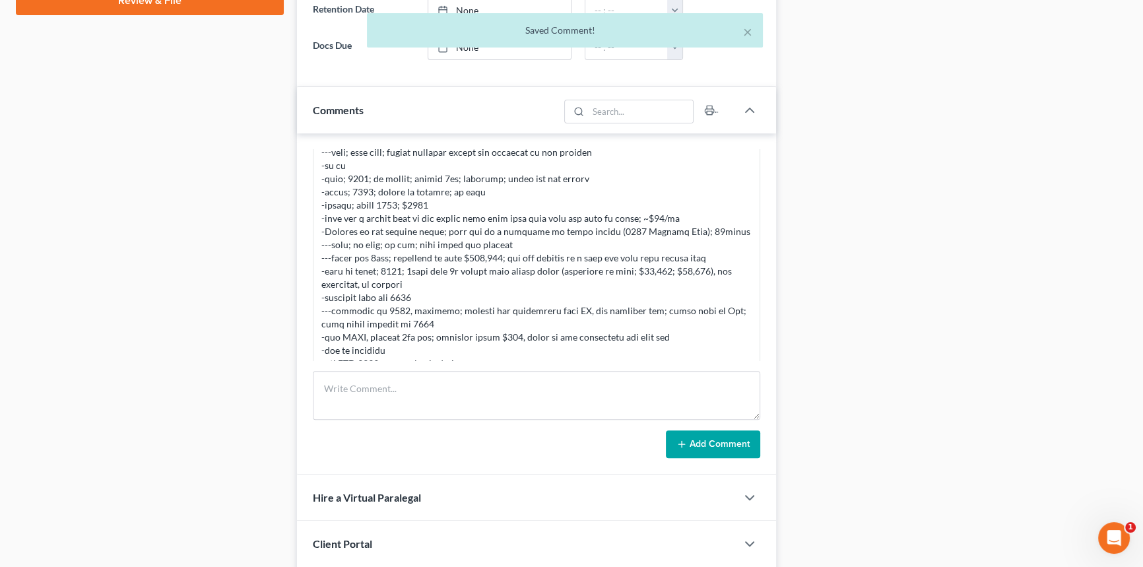
scroll to position [2704, 0]
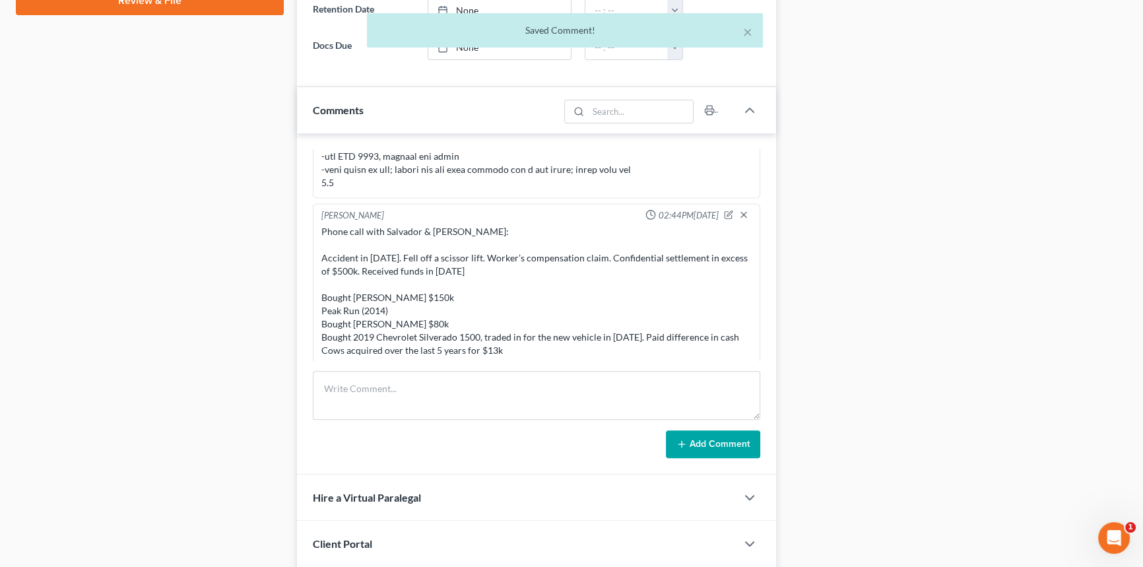
drag, startPoint x: 858, startPoint y: 325, endPoint x: 1149, endPoint y: 351, distance: 292.8
click at [858, 325] on div "Docs Tasks Events Fees Timer 68% Completed Nothing here yet! Signed [MEDICAL_DA…" at bounding box center [959, 211] width 352 height 1489
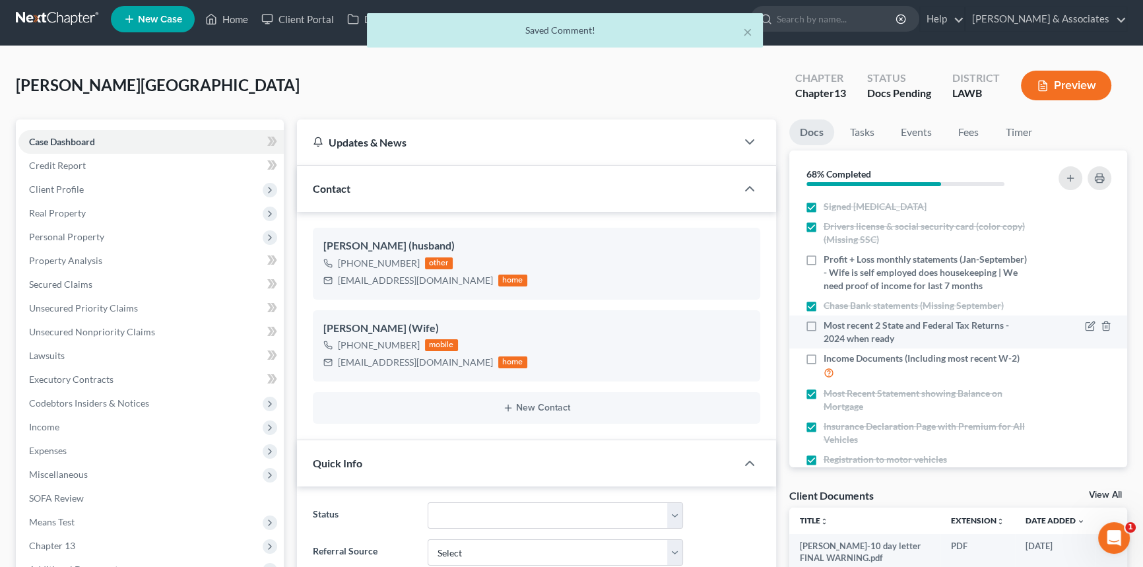
scroll to position [0, 0]
